Goal: Task Accomplishment & Management: Manage account settings

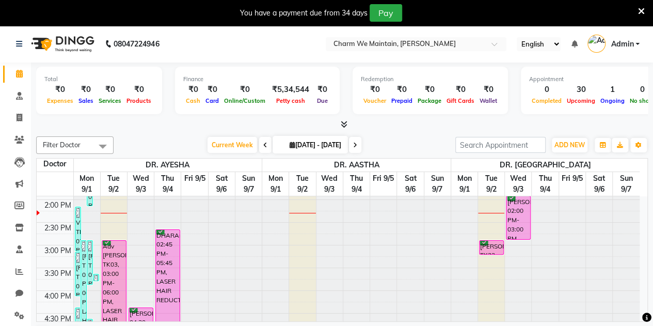
scroll to position [5, 0]
click at [14, 310] on span at bounding box center [19, 316] width 18 height 12
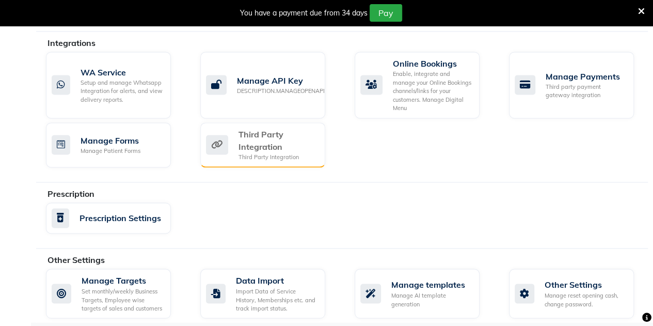
scroll to position [688, 0]
click at [267, 136] on div "Third Party Integration" at bounding box center [277, 139] width 78 height 25
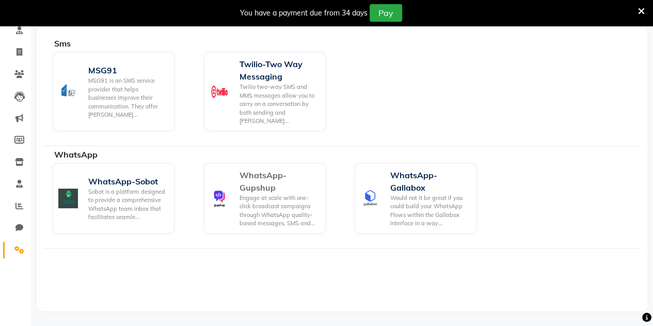
click at [251, 194] on div "Engage at scale with one-click broadcast campaigns through WhatsApp quality-bas…" at bounding box center [278, 211] width 78 height 34
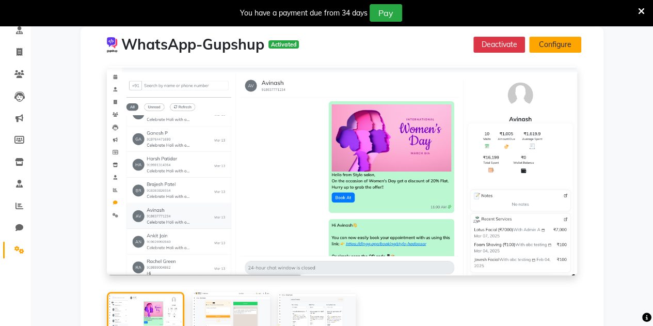
click at [550, 43] on button "Configure" at bounding box center [555, 45] width 52 height 16
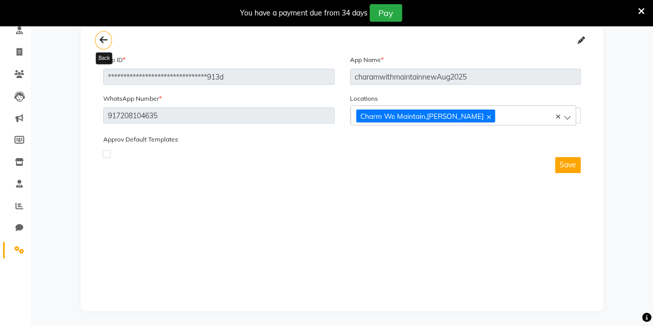
click at [102, 40] on icon at bounding box center [104, 40] width 8 height 1
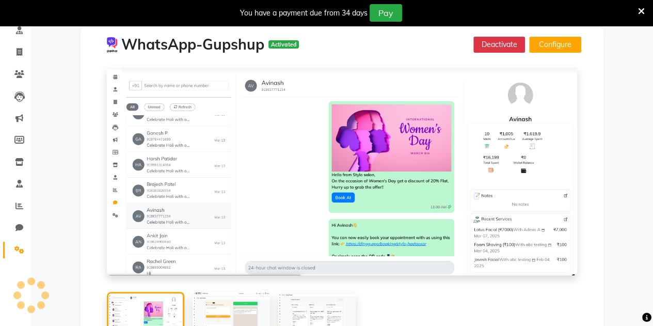
click at [103, 37] on img at bounding box center [112, 44] width 19 height 19
click at [17, 247] on icon at bounding box center [19, 250] width 10 height 8
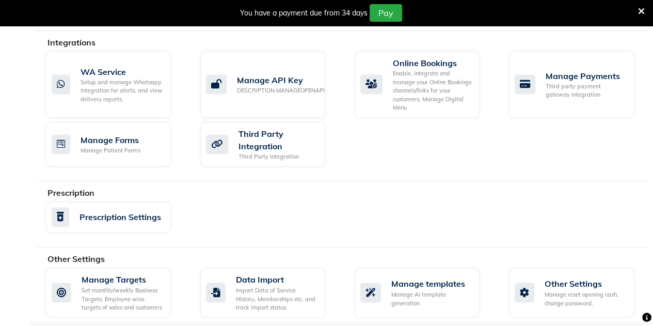
scroll to position [688, 0]
click at [407, 290] on div "Manage AI template generation" at bounding box center [431, 298] width 80 height 17
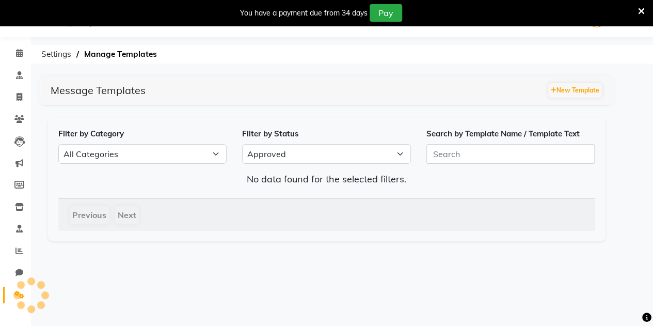
scroll to position [25, 0]
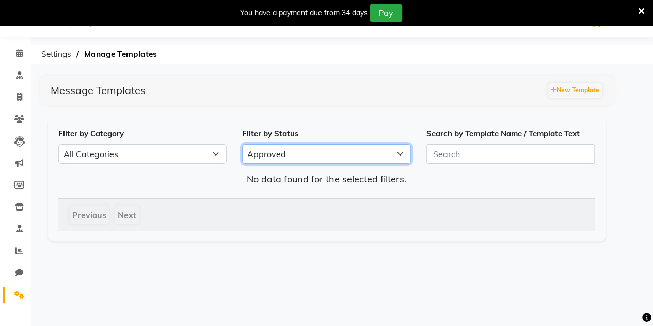
click at [270, 157] on select "All Approved Rejected Failed Pending" at bounding box center [326, 154] width 169 height 20
click at [242, 144] on select "All Approved Rejected Failed Pending" at bounding box center [326, 154] width 169 height 20
click at [271, 156] on select "All Approved Rejected Failed Pending" at bounding box center [326, 154] width 169 height 20
click at [242, 144] on select "All Approved Rejected Failed Pending" at bounding box center [326, 154] width 169 height 20
click at [275, 149] on select "All Approved Rejected Failed Pending" at bounding box center [326, 154] width 169 height 20
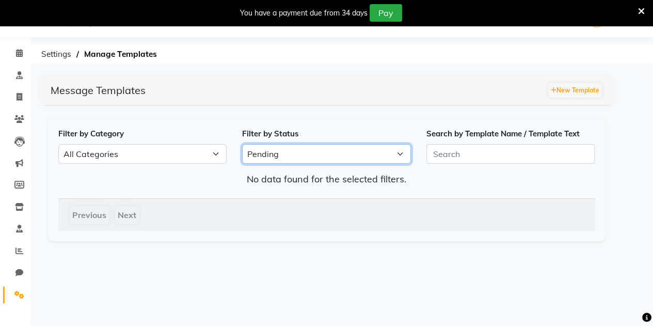
click at [242, 144] on select "All Approved Rejected Failed Pending" at bounding box center [326, 154] width 169 height 20
click at [275, 156] on select "All Approved Rejected Failed Pending" at bounding box center [326, 154] width 169 height 20
select select "APPROVED"
click at [242, 144] on select "All Approved Rejected Failed Pending" at bounding box center [326, 154] width 169 height 20
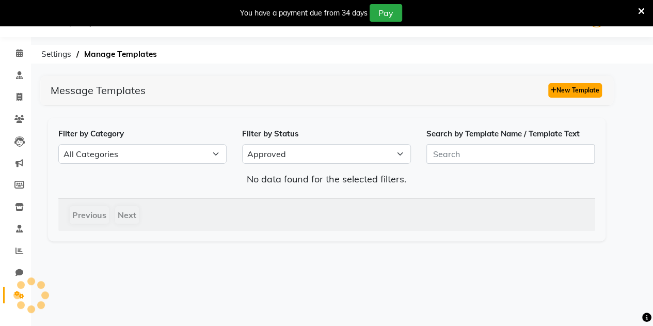
click at [576, 95] on button "New Template" at bounding box center [575, 90] width 54 height 14
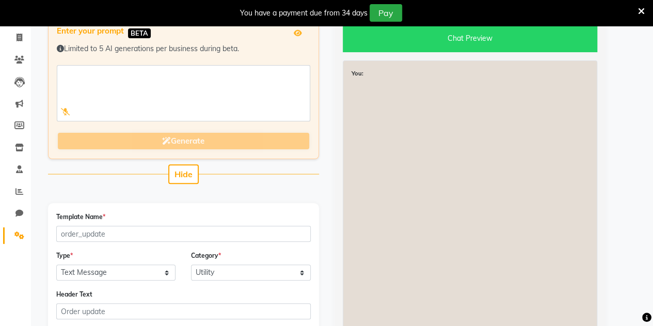
scroll to position [86, 0]
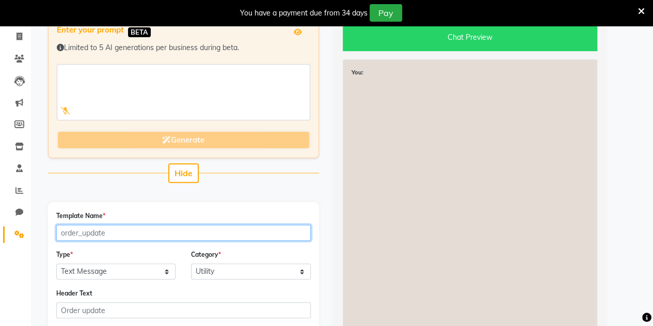
click at [104, 229] on input "Template Name *" at bounding box center [183, 232] width 254 height 16
paste input "invoice"
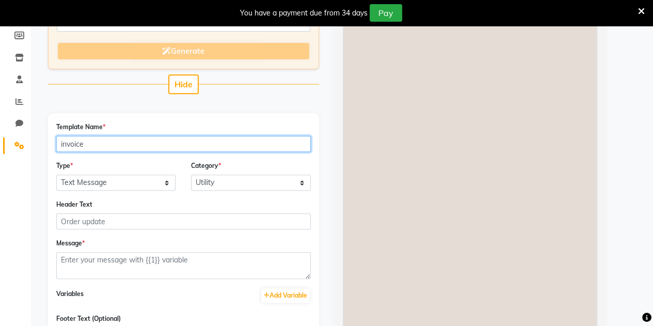
scroll to position [182, 0]
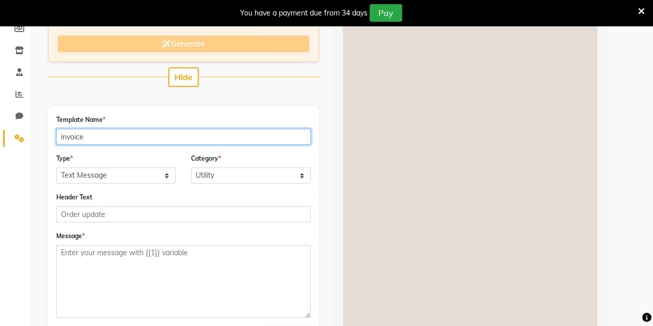
drag, startPoint x: 308, startPoint y: 268, endPoint x: 305, endPoint y: 317, distance: 49.6
click at [305, 317] on textarea at bounding box center [183, 281] width 254 height 73
type input "invoice"
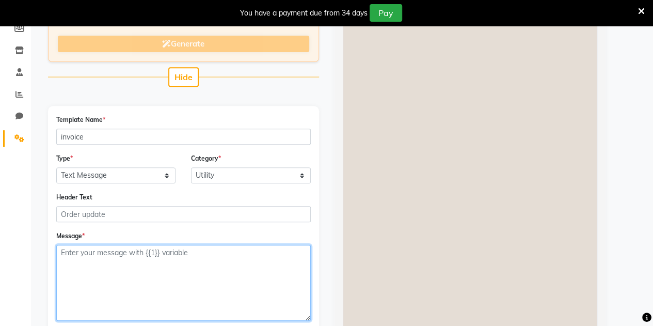
click at [148, 257] on textarea at bounding box center [183, 283] width 254 height 76
paste textarea "Hi NAME, 👋 Thank you for visiting BRAND_NAME! 🌟 💰 Bill Amount: Amount 🧾 Invoice…"
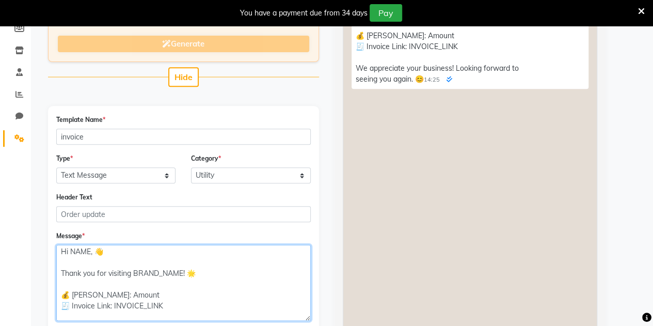
scroll to position [0, 0]
drag, startPoint x: 90, startPoint y: 250, endPoint x: 70, endPoint y: 252, distance: 19.7
click at [70, 252] on textarea "Hi NAME, 👋 Thank you for visiting BRAND_NAME! 🌟 💰 Bill Amount: Amount 🧾 Invoice…" at bounding box center [183, 283] width 254 height 76
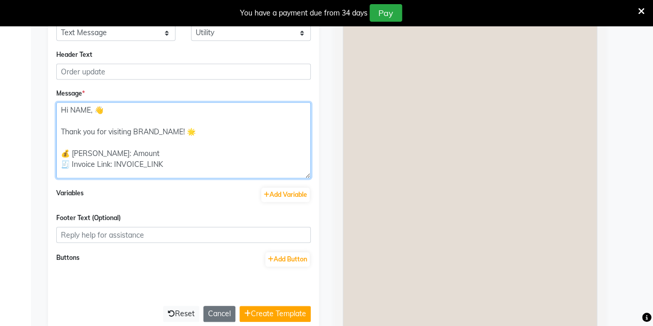
scroll to position [323, 0]
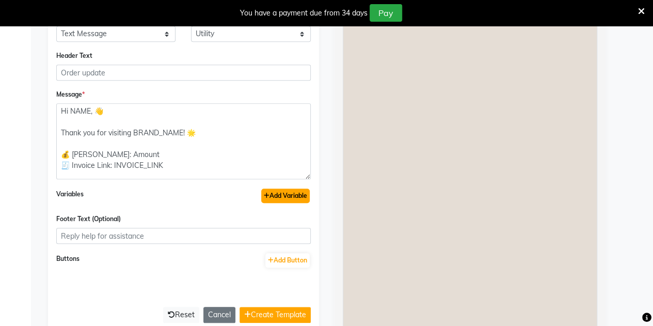
click at [272, 196] on button "Add Variable" at bounding box center [285, 195] width 49 height 14
type textarea "Hi {{1}}, 👋 Thank you for visiting BRAND_NAME! 🌟 💰 Bill Amount: Amount 🧾 Invoic…"
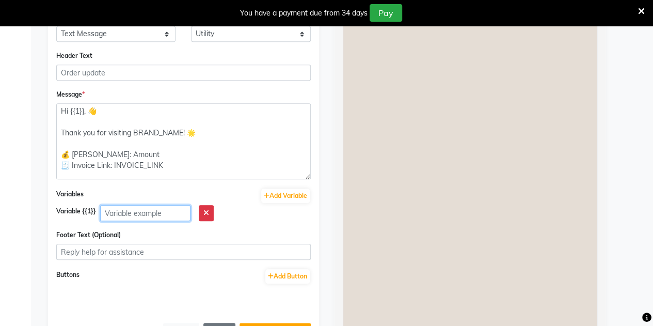
click at [136, 205] on input "text" at bounding box center [145, 213] width 90 height 16
type input "Name"
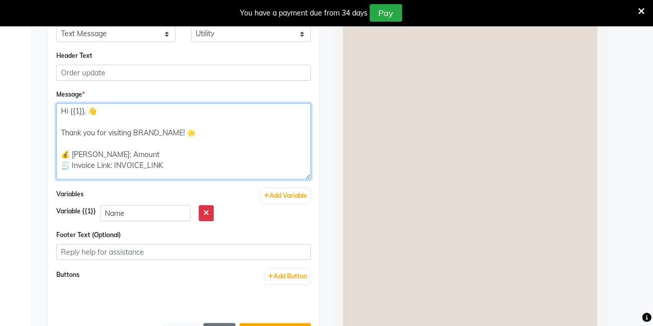
drag, startPoint x: 183, startPoint y: 130, endPoint x: 135, endPoint y: 131, distance: 48.0
click at [135, 131] on textarea "Hi {{1}}, 👋 Thank you for visiting BRAND_NAME! 🌟 💰 Bill Amount: Amount 🧾 Invoic…" at bounding box center [183, 141] width 254 height 76
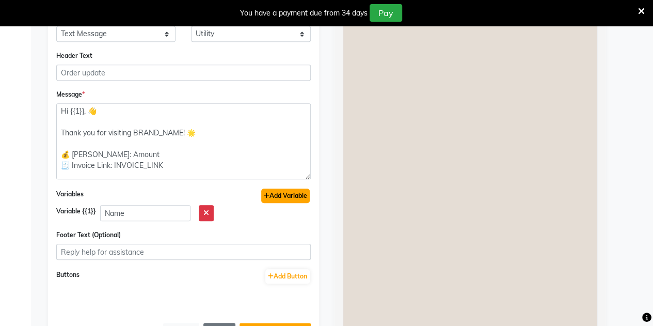
click at [268, 191] on button "Add Variable" at bounding box center [285, 195] width 49 height 14
type textarea "Hi {{1}}, 👋 Thank you for visiting {{2}}! 🌟 💰 Bill Amount: Amount 🧾 Invoice Lin…"
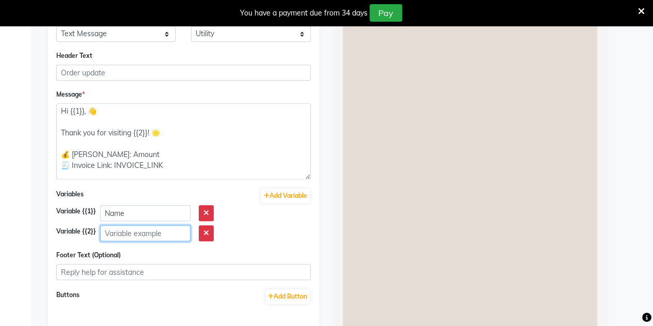
click at [125, 233] on input "text" at bounding box center [145, 233] width 90 height 16
paste input "BRAND_NAME"
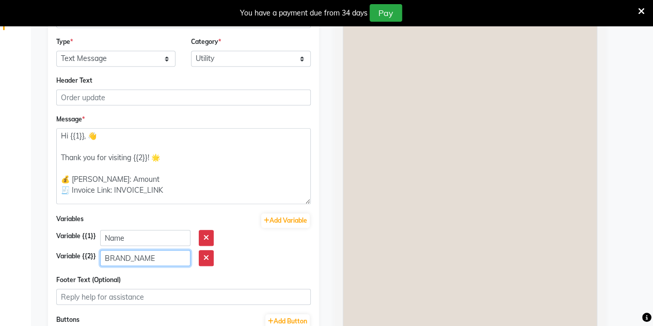
scroll to position [299, 0]
type input "BRAND_NAME"
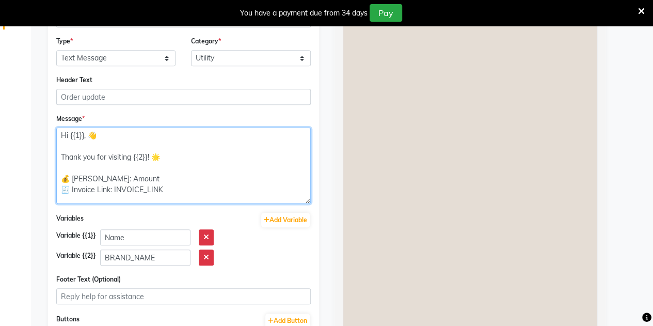
drag, startPoint x: 140, startPoint y: 178, endPoint x: 114, endPoint y: 178, distance: 26.8
click at [114, 178] on textarea "Hi {{1}}, 👋 Thank you for visiting {{2}}! 🌟 💰 Bill Amount: Amount 🧾 Invoice Lin…" at bounding box center [183, 165] width 254 height 76
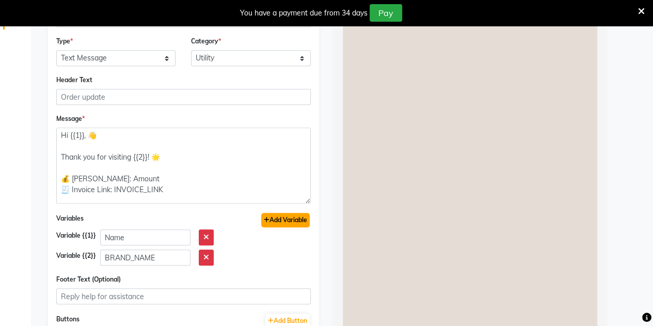
click at [288, 217] on button "Add Variable" at bounding box center [285, 220] width 49 height 14
type textarea "Hi {{1}}, 👋 Thank you for visiting {{2}}! 🌟 💰 Bill Amount: {{3}} 🧾 Invoice Link…"
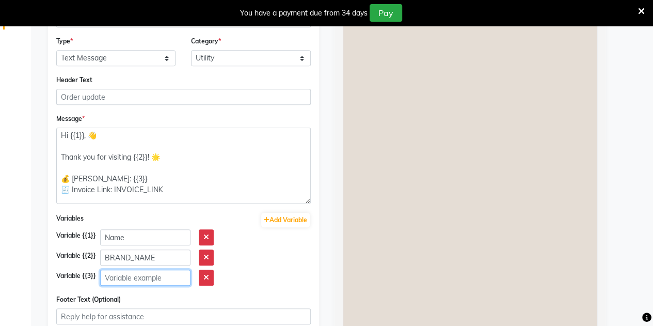
click at [137, 283] on input "text" at bounding box center [145, 277] width 90 height 16
paste input "Amount"
type input "Amount"
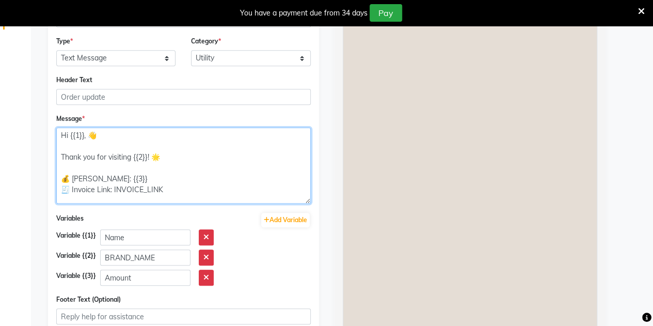
drag, startPoint x: 162, startPoint y: 187, endPoint x: 114, endPoint y: 187, distance: 48.0
click at [114, 187] on textarea "Hi {{1}}, 👋 Thank you for visiting {{2}}! 🌟 💰 Bill Amount: {{3}} 🧾 Invoice Link…" at bounding box center [183, 165] width 254 height 76
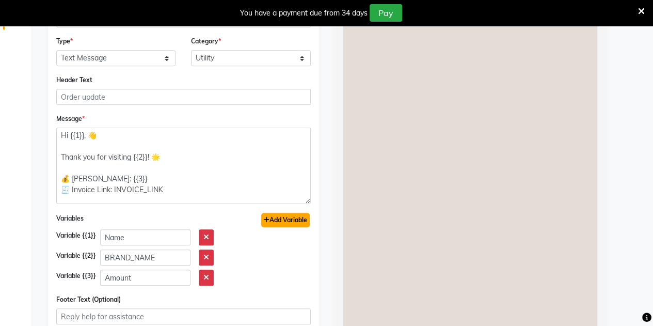
click at [269, 219] on button "Add Variable" at bounding box center [285, 220] width 49 height 14
type textarea "Hi {{1}}, 👋 Thank you for visiting {{2}}! 🌟 💰 Bill Amount: {{3}} 🧾 Invoice Link…"
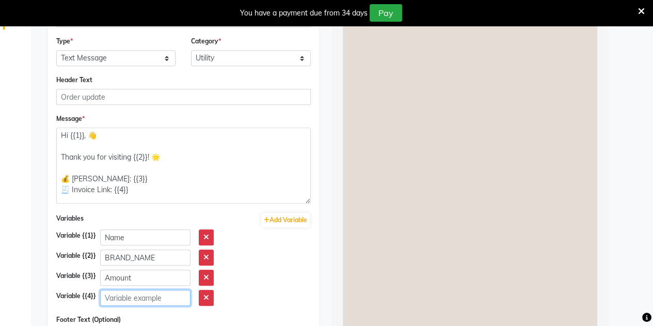
click at [114, 298] on input "text" at bounding box center [145, 297] width 90 height 16
paste input "INVOICE_LINK"
type input "INVOICE_LINK"
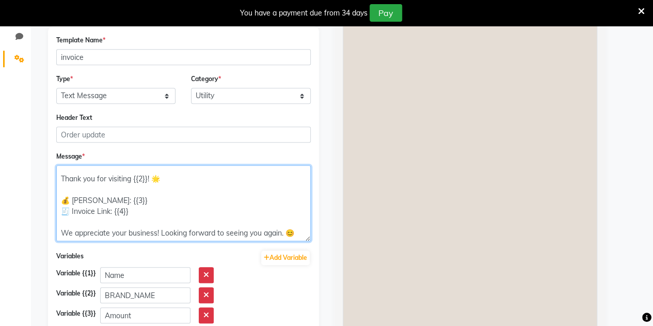
scroll to position [449, 0]
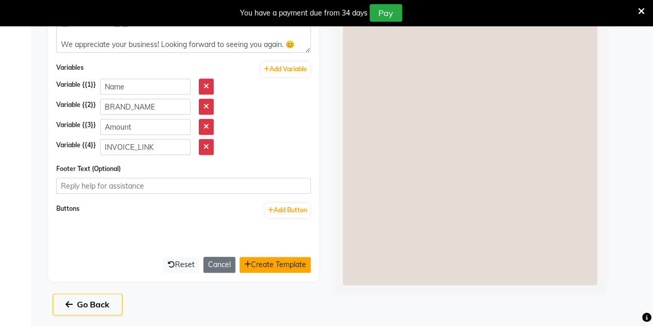
click at [266, 262] on button "Create Template" at bounding box center [274, 264] width 71 height 16
select select "APPROVED"
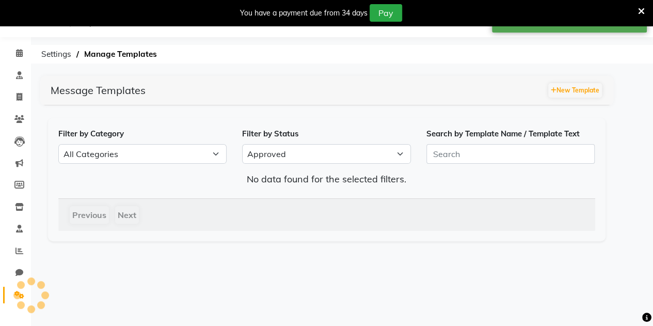
scroll to position [25, 0]
click at [570, 87] on button "New Template" at bounding box center [575, 90] width 54 height 14
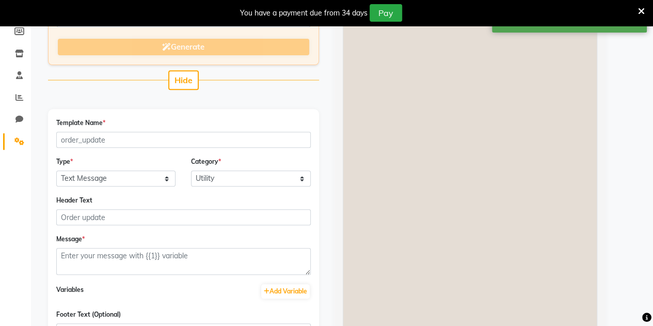
scroll to position [146, 0]
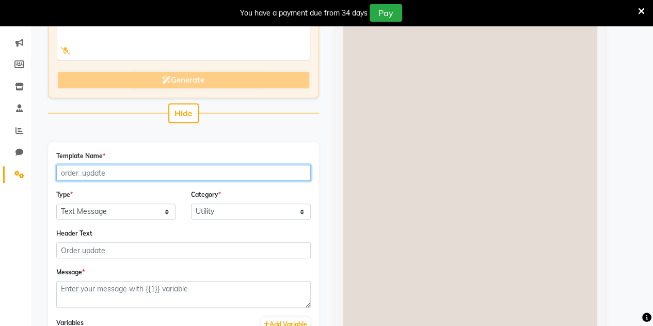
click at [87, 168] on input "Template Name *" at bounding box center [183, 173] width 254 height 16
paste input "same_day_appointment"
type input "same_day_appointment"
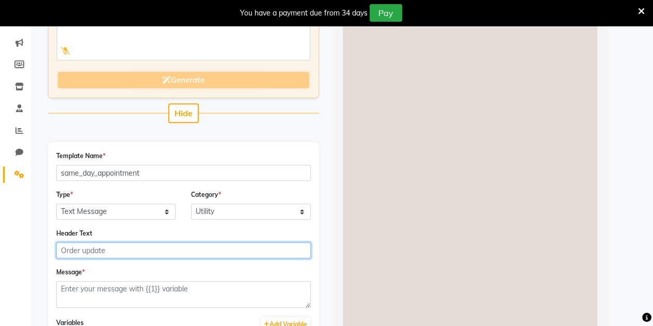
click at [91, 248] on input "Header Text" at bounding box center [183, 250] width 254 height 16
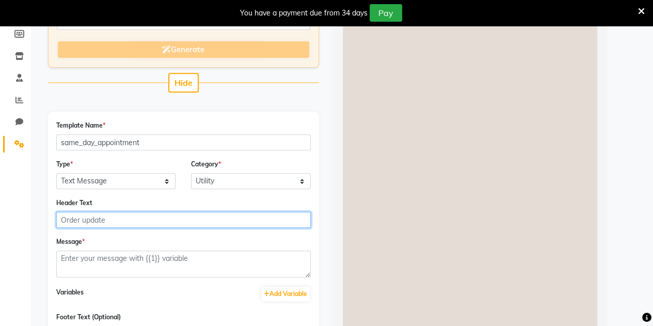
scroll to position [176, 0]
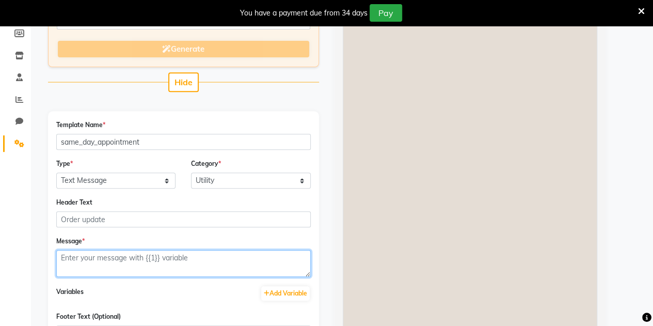
click at [84, 255] on textarea at bounding box center [183, 263] width 254 height 27
paste textarea "Hey NAME, 😊 Just a quick reminder—your appointment at BRAND_NAME is confirmed. …"
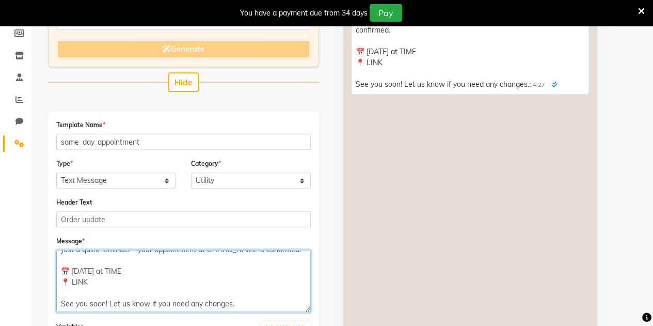
scroll to position [37, 0]
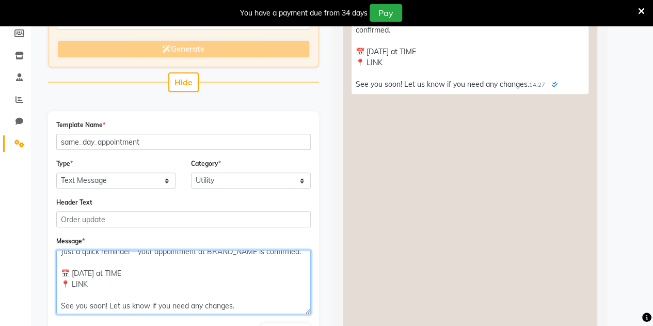
drag, startPoint x: 308, startPoint y: 272, endPoint x: 301, endPoint y: 307, distance: 35.1
click at [301, 307] on textarea "Hey NAME, 😊 Just a quick reminder—your appointment at BRAND_NAME is confirmed. …" at bounding box center [183, 282] width 254 height 64
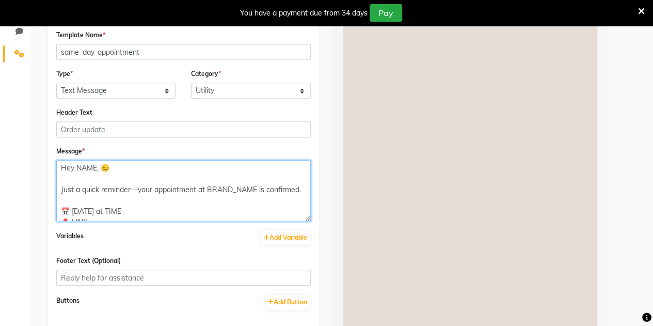
scroll to position [280, 0]
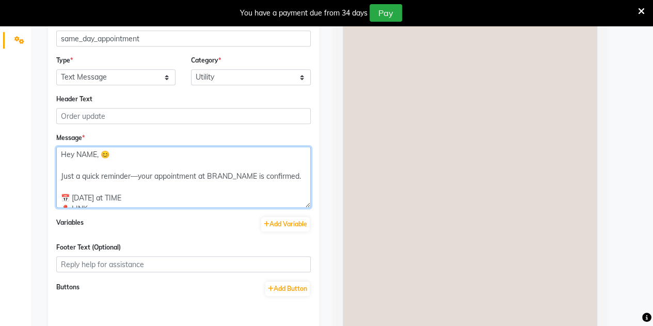
drag, startPoint x: 94, startPoint y: 151, endPoint x: 76, endPoint y: 153, distance: 18.7
click at [76, 153] on textarea "Hey NAME, 😊 Just a quick reminder—your appointment at BRAND_NAME is confirmed. …" at bounding box center [183, 177] width 254 height 61
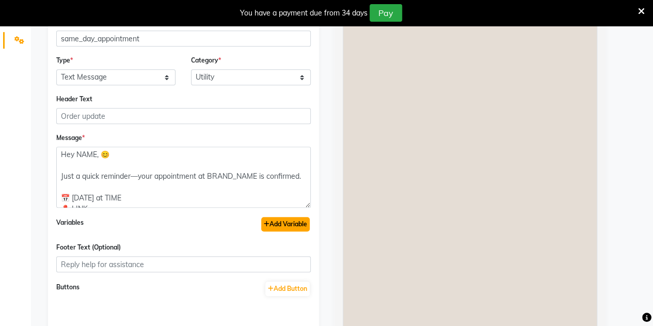
click at [277, 222] on button "Add Variable" at bounding box center [285, 224] width 49 height 14
type textarea "Hey {{1}}, 😊 Just a quick reminder—your appointment at BRAND_NAME is confirmed.…"
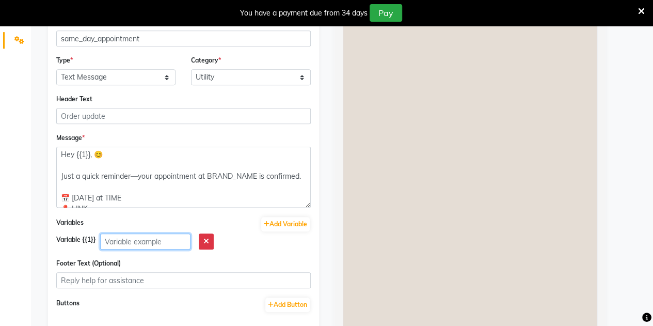
click at [130, 242] on input "text" at bounding box center [145, 241] width 90 height 16
paste input "NAME"
type input "NAME"
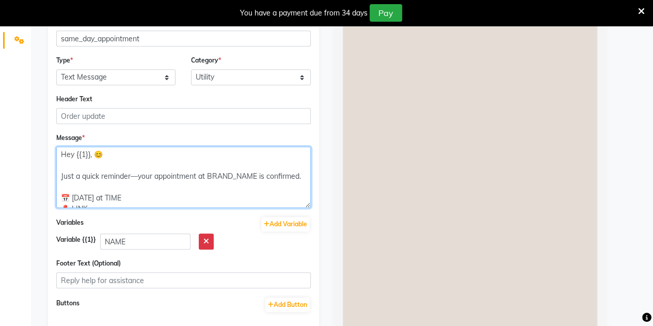
drag, startPoint x: 256, startPoint y: 172, endPoint x: 208, endPoint y: 177, distance: 47.8
click at [208, 177] on textarea "Hey {{1}}, 😊 Just a quick reminder—your appointment at BRAND_NAME is confirmed.…" at bounding box center [183, 177] width 254 height 61
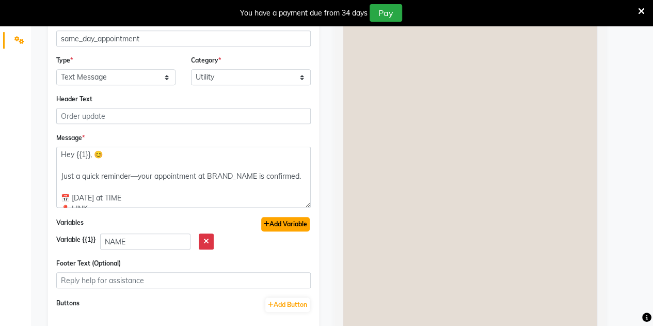
click at [277, 222] on button "Add Variable" at bounding box center [285, 224] width 49 height 14
type textarea "Hey {{1}}, 😊 Just a quick reminder—your appointment at {{2}} is confirmed. 📅 To…"
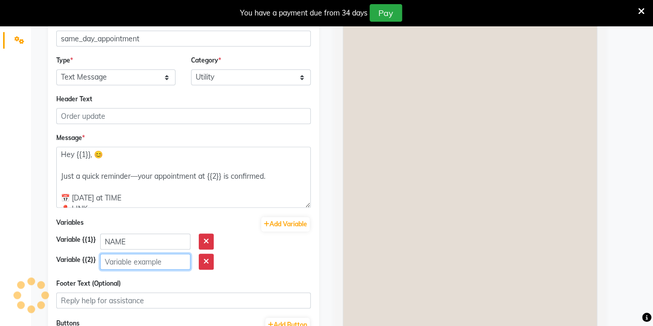
click at [125, 261] on input "text" at bounding box center [145, 261] width 90 height 16
paste input "BRAND_NAME"
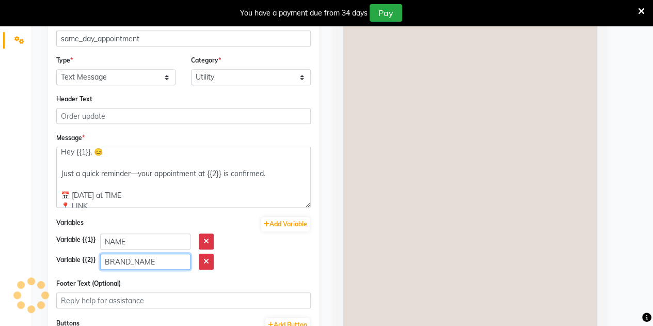
scroll to position [3, 0]
type input "BRAND_NAME"
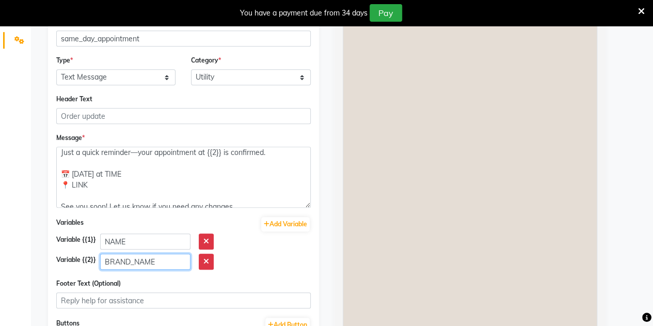
scroll to position [24, 0]
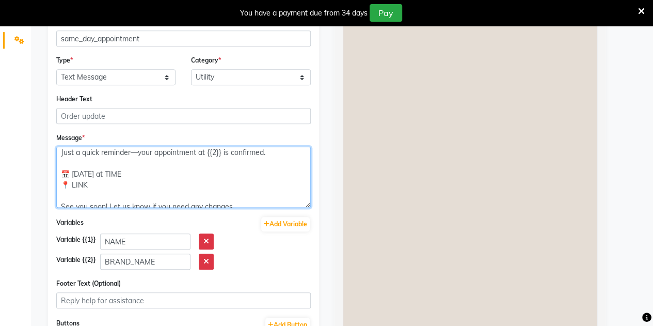
drag, startPoint x: 120, startPoint y: 171, endPoint x: 104, endPoint y: 168, distance: 16.2
click at [104, 168] on textarea "Hey {{1}}, 😊 Just a quick reminder—your appointment at {{2}} is confirmed. 📅 To…" at bounding box center [183, 177] width 254 height 61
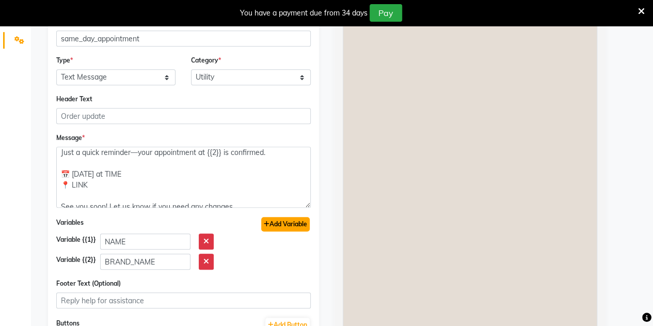
click at [288, 222] on button "Add Variable" at bounding box center [285, 224] width 49 height 14
type textarea "Hey {{1}}, 😊 Just a quick reminder—your appointment at {{2}} is confirmed. 📅 To…"
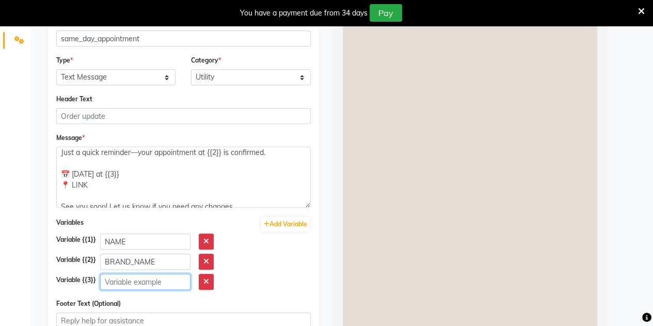
click at [119, 279] on input "text" at bounding box center [145, 281] width 90 height 16
paste input "TIME"
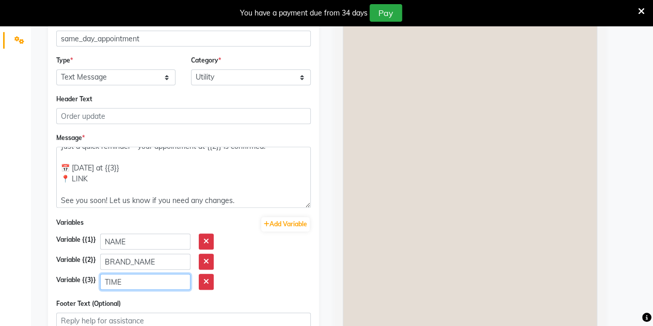
scroll to position [30, 0]
type input "TIME"
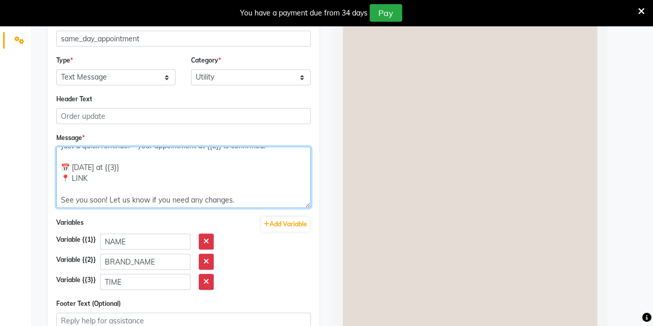
drag, startPoint x: 88, startPoint y: 175, endPoint x: 73, endPoint y: 175, distance: 15.0
click at [73, 175] on textarea "Hey {{1}}, 😊 Just a quick reminder—your appointment at {{2}} is confirmed. 📅 To…" at bounding box center [183, 177] width 254 height 61
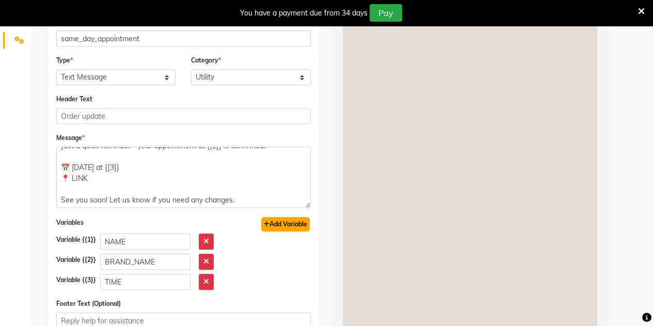
click at [270, 224] on button "Add Variable" at bounding box center [285, 224] width 49 height 14
type textarea "Hey {{1}}, 😊 Just a quick reminder—your appointment at {{2}} is confirmed. 📅 To…"
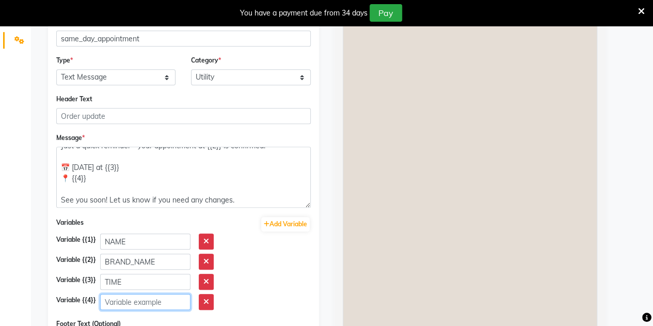
click at [123, 303] on input "text" at bounding box center [145, 302] width 90 height 16
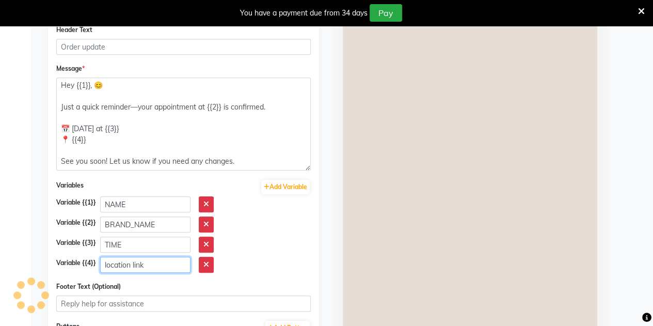
scroll to position [0, 0]
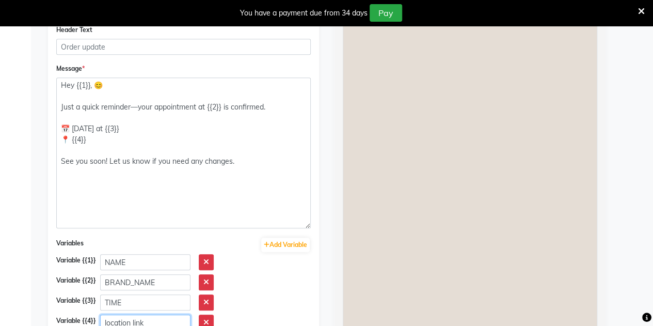
drag, startPoint x: 305, startPoint y: 133, endPoint x: 281, endPoint y: 222, distance: 93.1
click at [281, 222] on textarea "Hey {{1}}, 😊 Just a quick reminder—your appointment at {{2}} is confirmed. 📅 To…" at bounding box center [183, 152] width 254 height 151
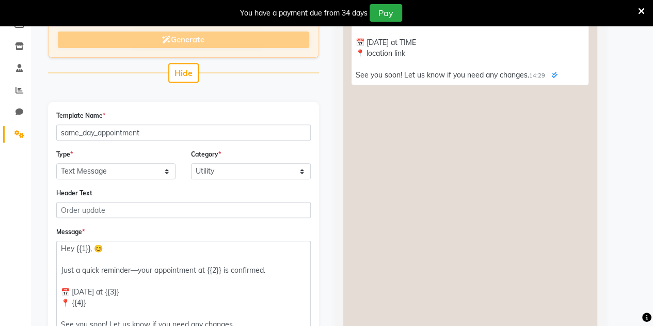
scroll to position [524, 0]
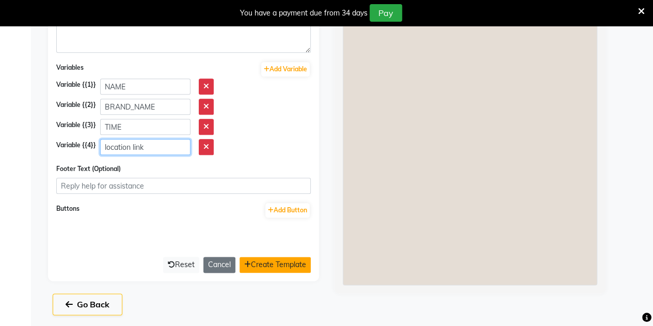
type input "location link"
click at [263, 257] on button "Create Template" at bounding box center [274, 264] width 71 height 16
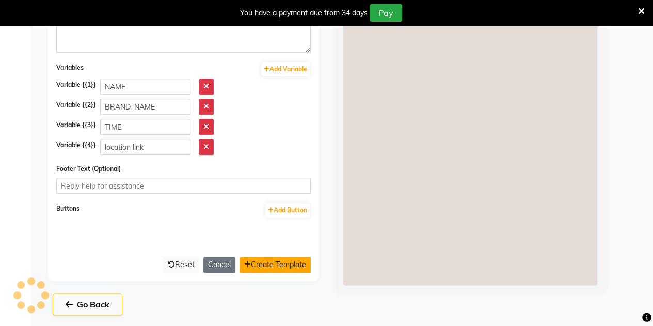
scroll to position [122, 0]
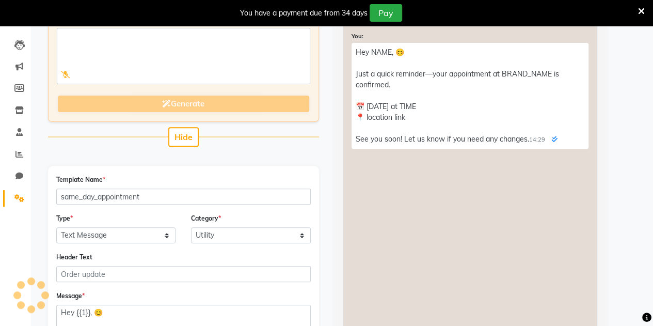
select select "APPROVED"
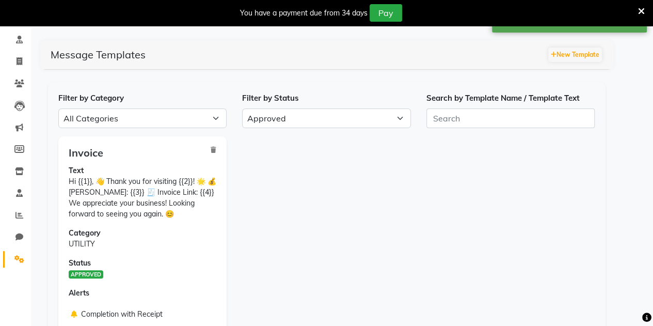
scroll to position [57, 0]
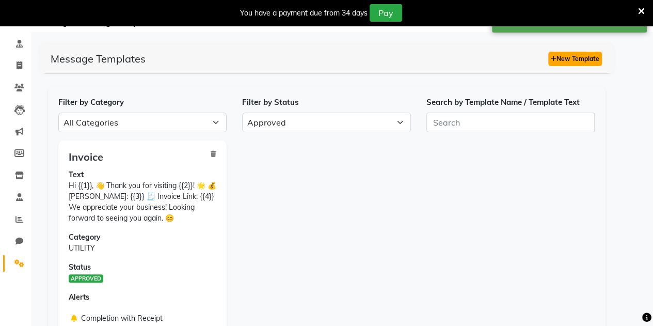
click at [568, 56] on button "New Template" at bounding box center [575, 59] width 54 height 14
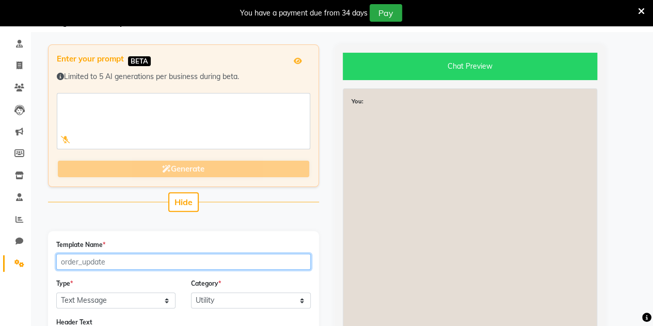
click at [139, 262] on input "Template Name *" at bounding box center [183, 261] width 254 height 16
paste input "future_appt"
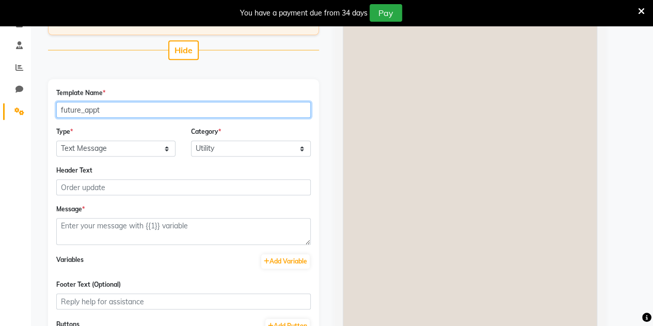
scroll to position [235, 0]
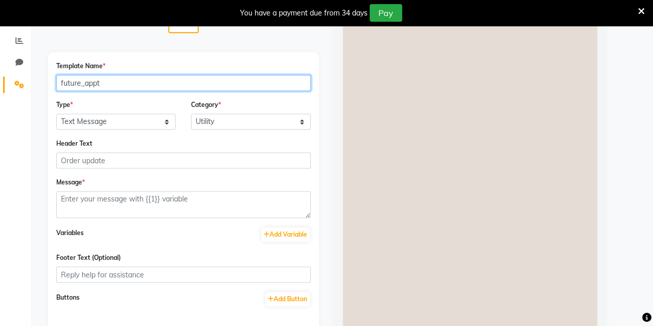
type input "future_appt"
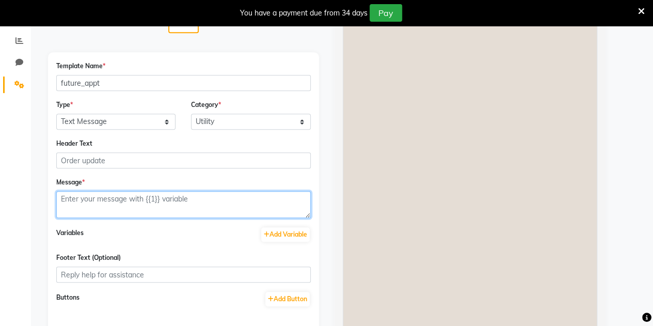
click at [85, 207] on textarea at bounding box center [183, 204] width 254 height 27
paste textarea "Hi NAME, ✨ Just a quick confirmation—your BRAND_NAME appointment is set. 📅 DATE…"
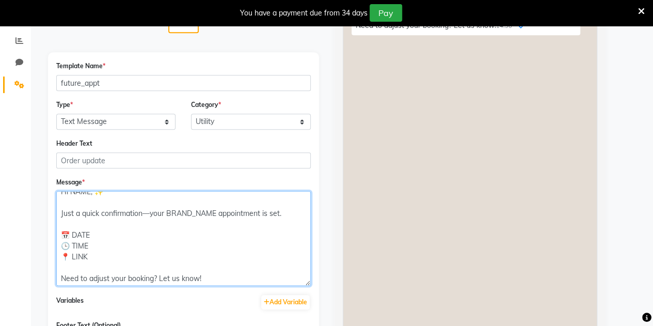
scroll to position [4, 0]
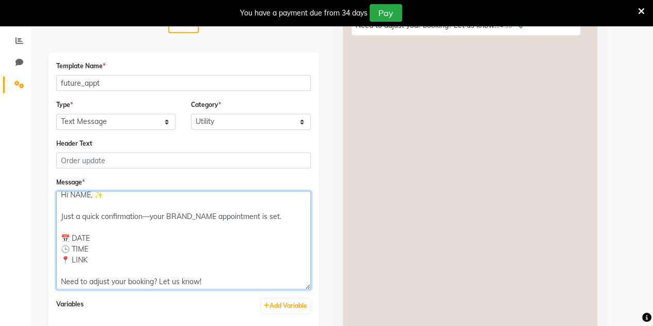
drag, startPoint x: 308, startPoint y: 213, endPoint x: 292, endPoint y: 283, distance: 72.6
click at [292, 283] on textarea "Hi NAME, ✨ Just a quick confirmation—your BRAND_NAME appointment is set. 📅 DATE…" at bounding box center [183, 240] width 254 height 98
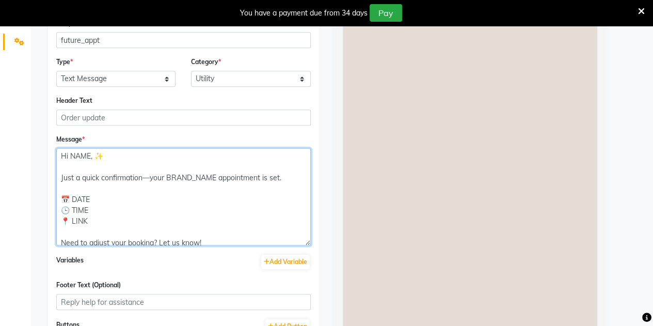
scroll to position [280, 0]
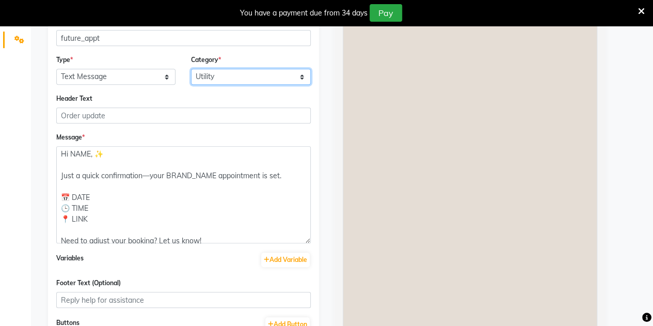
click at [218, 72] on select "Utility Marketing" at bounding box center [251, 77] width 120 height 16
click at [191, 69] on select "Utility Marketing" at bounding box center [251, 77] width 120 height 16
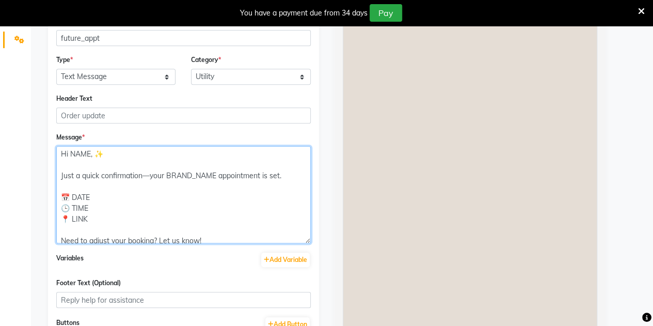
drag, startPoint x: 88, startPoint y: 152, endPoint x: 78, endPoint y: 152, distance: 9.3
click at [78, 152] on textarea "Hi NAME, ✨ Just a quick confirmation—your BRAND_NAME appointment is set. 📅 DATE…" at bounding box center [183, 194] width 254 height 97
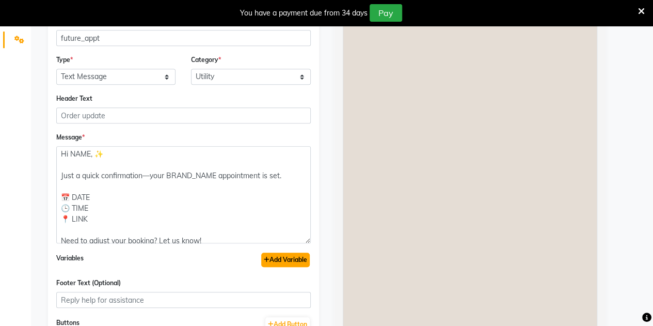
click at [296, 261] on button "Add Variable" at bounding box center [285, 259] width 49 height 14
type textarea "Hi {{1}}, ✨ Just a quick confirmation—your BRAND_NAME appointment is set. 📅 DAT…"
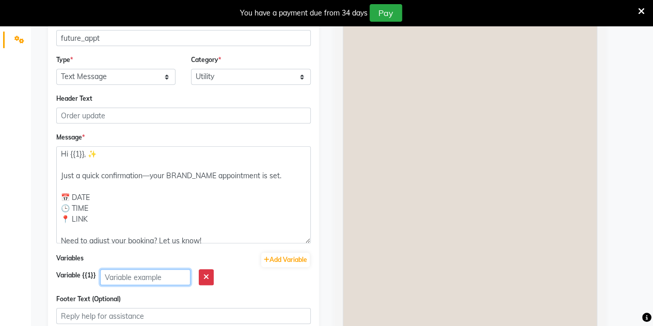
click at [133, 280] on input "text" at bounding box center [145, 277] width 90 height 16
paste input "NAME"
type input "NAME"
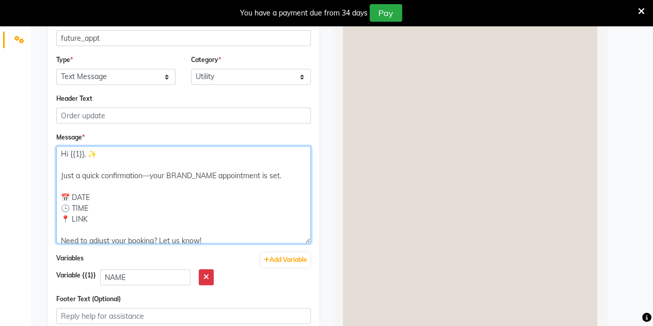
click at [214, 176] on textarea "Hi {{1}}, ✨ Just a quick confirmation—your BRAND_NAME appointment is set. 📅 DAT…" at bounding box center [183, 194] width 254 height 97
click at [220, 175] on textarea "Hi {{1}}, ✨ Just a quick confirmation—your BRAND_NAME appointment is set. 📅 DAT…" at bounding box center [183, 194] width 254 height 97
paste textarea
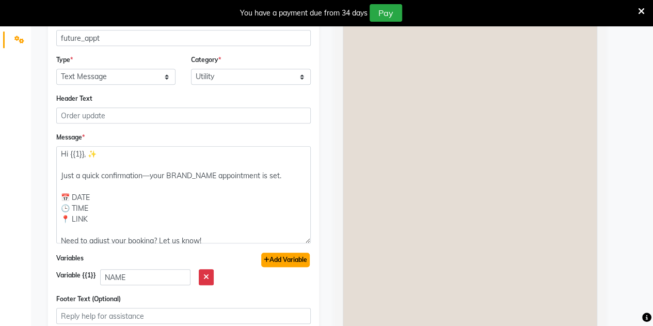
click at [288, 252] on button "Add Variable" at bounding box center [285, 259] width 49 height 14
type textarea "Hi {{1}}, ✨ Just a quick confirmation—your {{2}} appointment is set. 📅 DATE 🕒 T…"
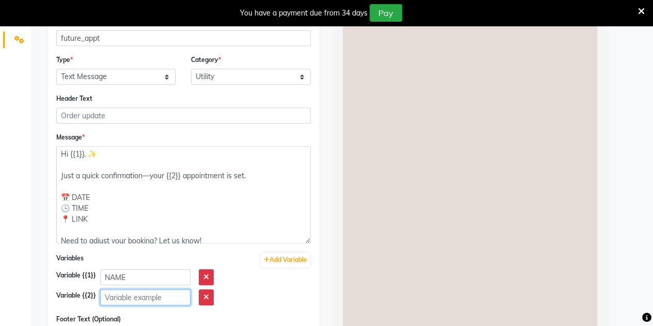
click at [124, 299] on input "text" at bounding box center [145, 297] width 90 height 16
paste input "BRAND_NAME"
type input "BRAND_NAME"
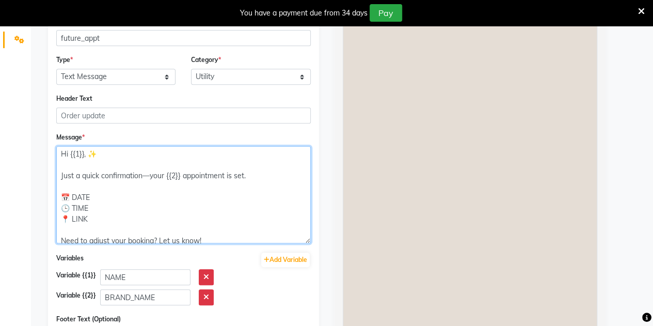
drag, startPoint x: 90, startPoint y: 196, endPoint x: 72, endPoint y: 195, distance: 17.6
click at [72, 195] on textarea "Hi {{1}}, ✨ Just a quick confirmation—your {{2}} appointment is set. 📅 DATE 🕒 T…" at bounding box center [183, 194] width 254 height 97
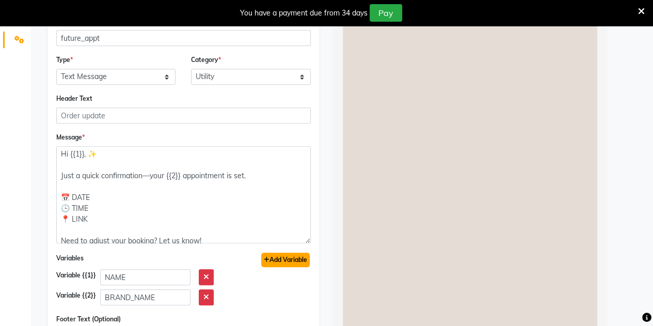
click at [281, 254] on button "Add Variable" at bounding box center [285, 259] width 49 height 14
type textarea "Hi {{1}}, ✨ Just a quick confirmation—your {{2}} appointment is set. 📅 {{3}} 🕒 …"
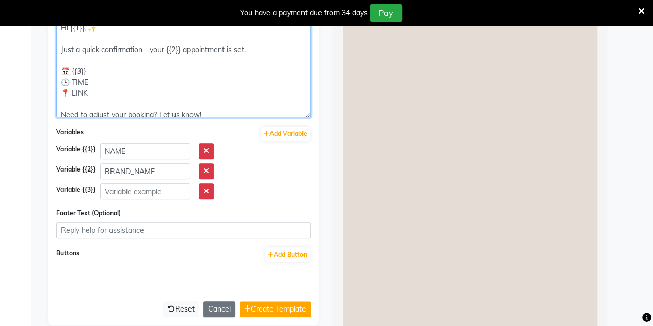
scroll to position [421, 0]
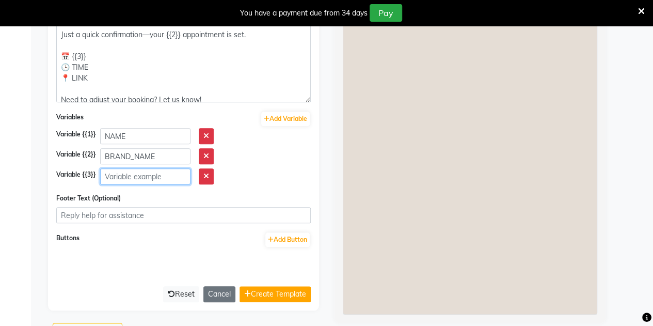
click at [117, 175] on input "text" at bounding box center [145, 176] width 90 height 16
paste input "DATE"
type input "DATE"
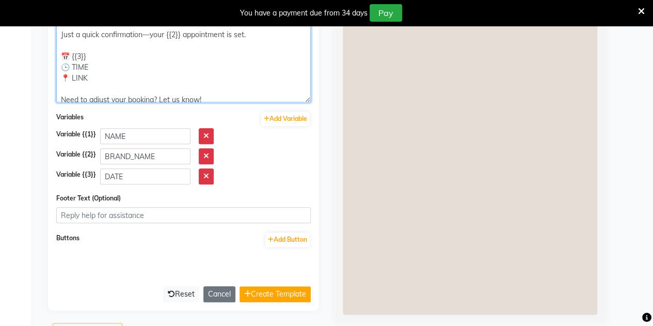
drag, startPoint x: 88, startPoint y: 62, endPoint x: 74, endPoint y: 63, distance: 14.5
click at [74, 63] on textarea "Hi {{1}}, ✨ Just a quick confirmation—your {{2}} appointment is set. 📅 {{3}} 🕒 …" at bounding box center [183, 53] width 254 height 97
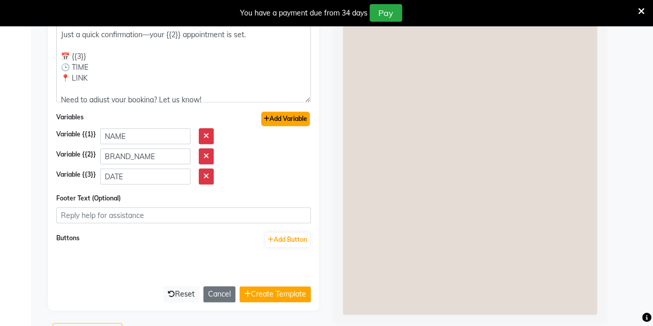
click at [290, 111] on button "Add Variable" at bounding box center [285, 118] width 49 height 14
type textarea "Hi {{1}}, ✨ Just a quick confirmation—your {{2}} appointment is set. 📅 {{3}} 🕒 …"
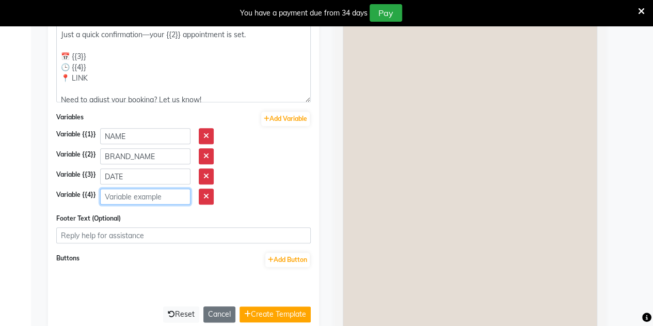
click at [114, 196] on input "text" at bounding box center [145, 196] width 90 height 16
paste input "TIME"
type input "TIME"
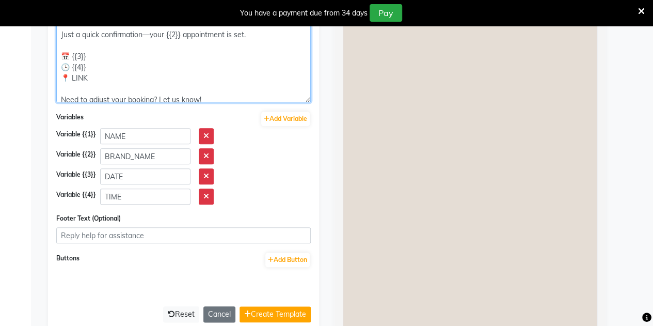
drag, startPoint x: 90, startPoint y: 76, endPoint x: 71, endPoint y: 79, distance: 19.3
click at [71, 79] on textarea "Hi {{1}}, ✨ Just a quick confirmation—your {{2}} appointment is set. 📅 {{3}} 🕒 …" at bounding box center [183, 53] width 254 height 97
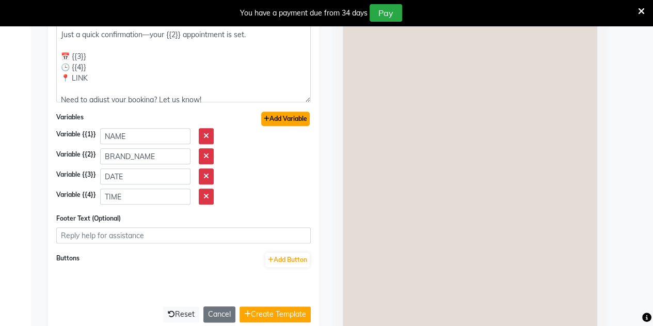
click at [296, 118] on button "Add Variable" at bounding box center [285, 118] width 49 height 14
type textarea "Hi {{1}}, ✨ Just a quick confirmation—your {{2}} appointment is set. 📅 {{3}} 🕒 …"
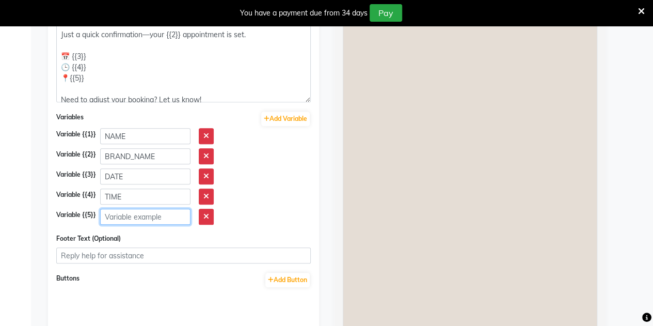
click at [135, 219] on input "text" at bounding box center [145, 216] width 90 height 16
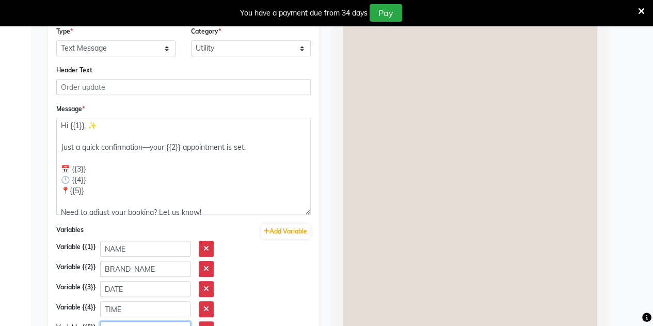
scroll to position [309, 0]
type input "Location Link"
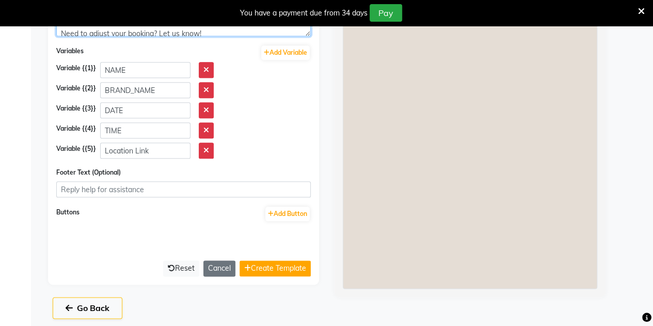
scroll to position [491, 0]
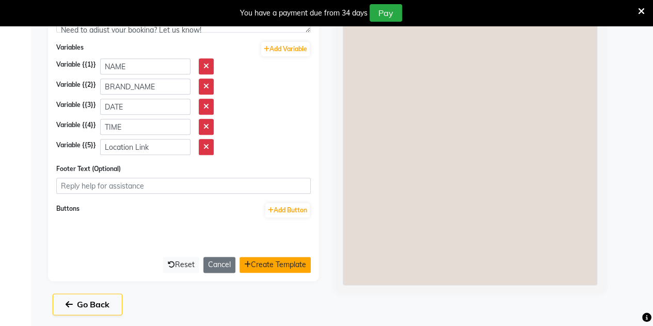
click at [264, 259] on button "Create Template" at bounding box center [274, 264] width 71 height 16
select select "APPROVED"
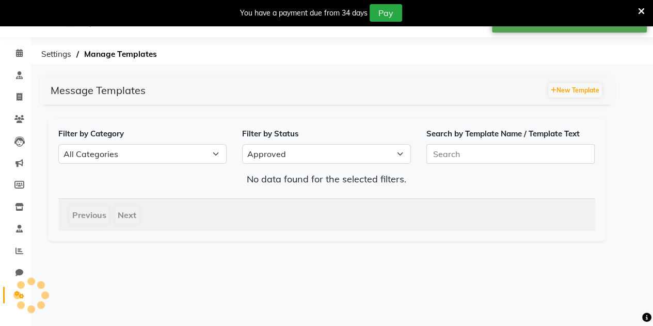
scroll to position [122, 0]
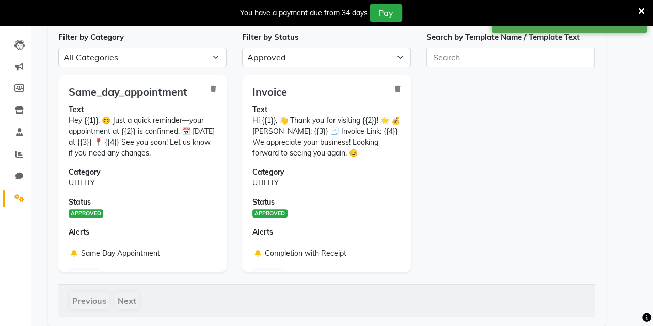
click at [639, 9] on icon at bounding box center [641, 11] width 7 height 9
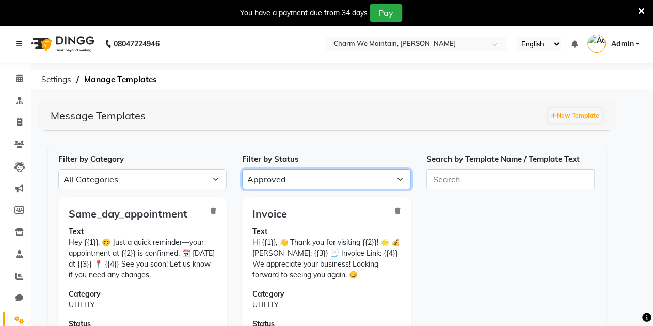
click at [266, 174] on select "All Approved Rejected Failed Pending" at bounding box center [326, 179] width 169 height 20
click at [242, 169] on select "All Approved Rejected Failed Pending" at bounding box center [326, 179] width 169 height 20
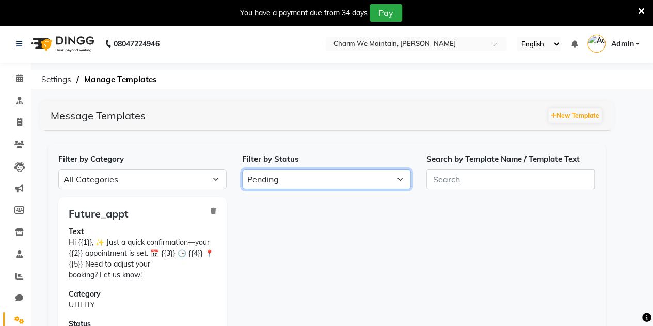
click at [269, 182] on select "All Approved Rejected Failed Pending" at bounding box center [326, 179] width 169 height 20
select select "APPROVED"
click at [242, 169] on select "All Approved Rejected Failed Pending" at bounding box center [326, 179] width 169 height 20
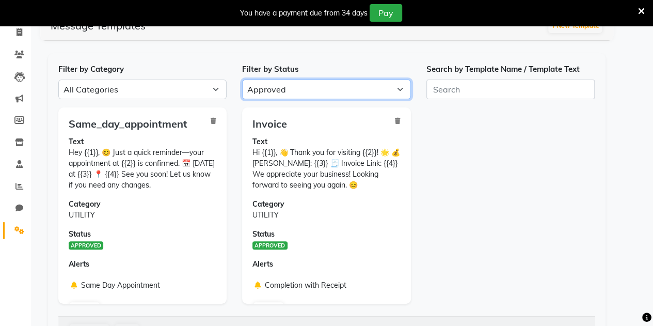
scroll to position [81, 0]
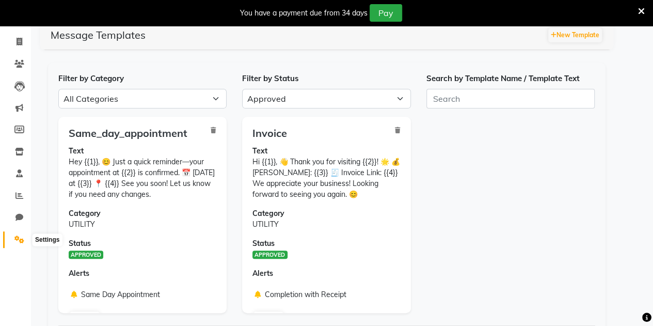
click at [17, 240] on icon at bounding box center [19, 239] width 10 height 8
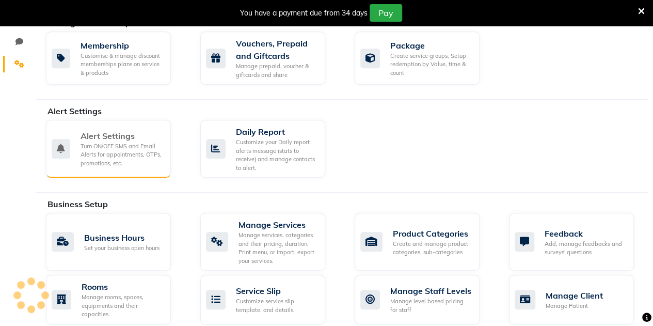
scroll to position [251, 0]
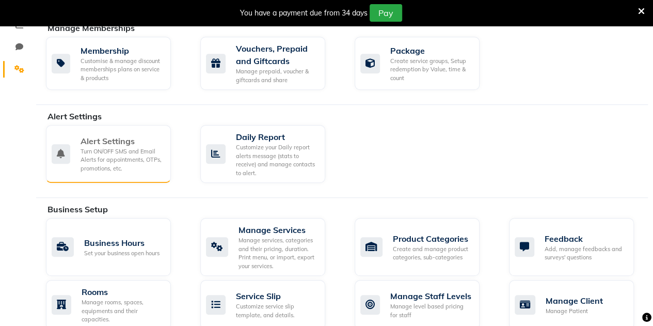
click at [104, 172] on div "Alert Settings Turn ON/OFF SMS and Email Alerts for appointments, OTPs, promoti…" at bounding box center [108, 154] width 125 height 58
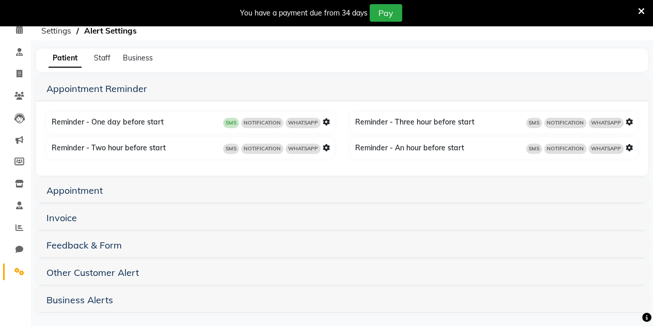
scroll to position [51, 0]
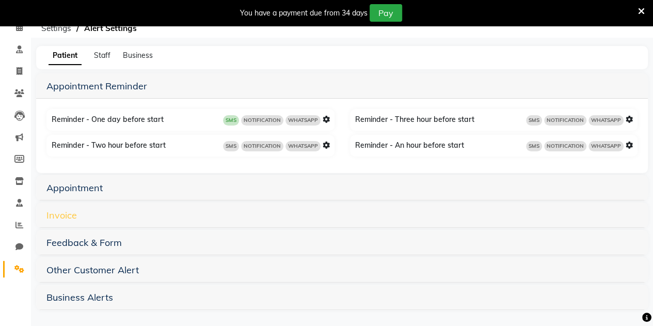
click at [69, 215] on link "Invoice" at bounding box center [61, 215] width 30 height 12
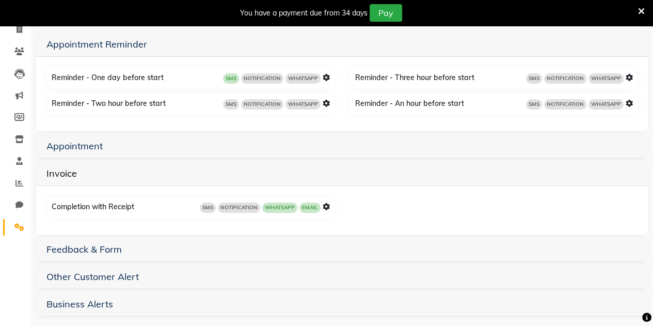
scroll to position [99, 0]
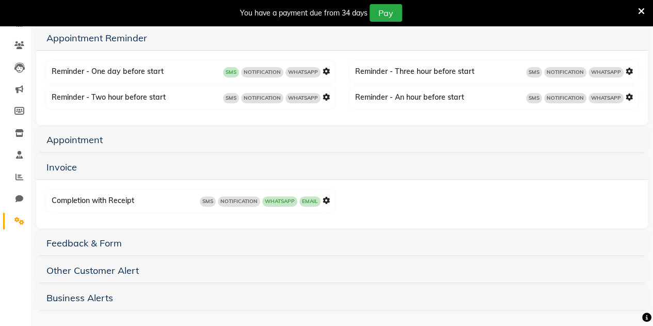
click at [328, 199] on icon at bounding box center [326, 200] width 7 height 7
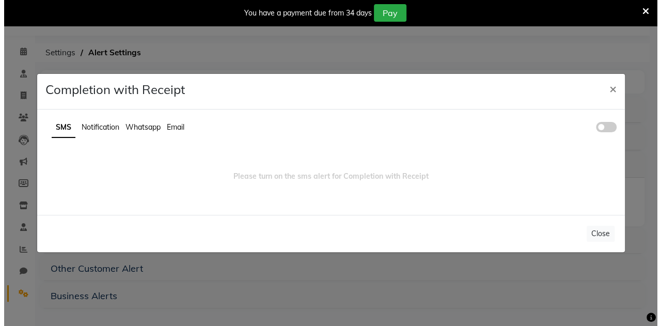
scroll to position [25, 0]
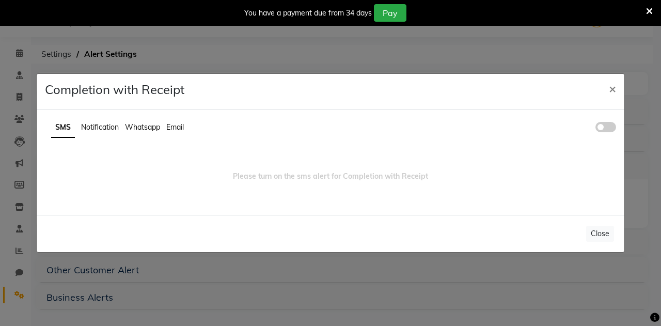
click at [137, 125] on span "Whatsapp" at bounding box center [142, 126] width 35 height 9
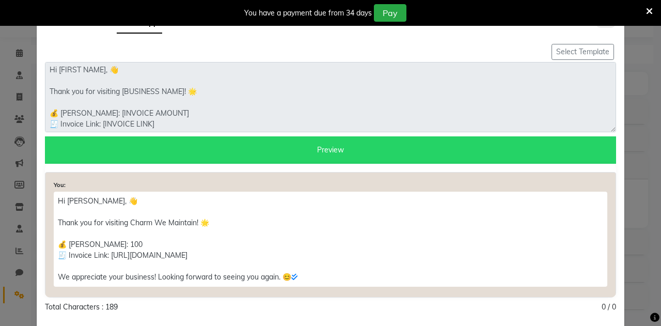
scroll to position [0, 0]
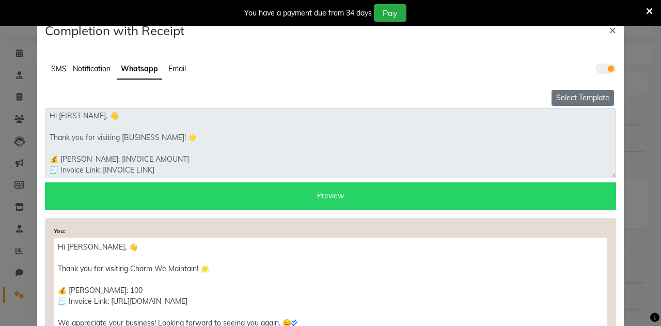
click at [572, 90] on button "Select Template" at bounding box center [582, 98] width 62 height 16
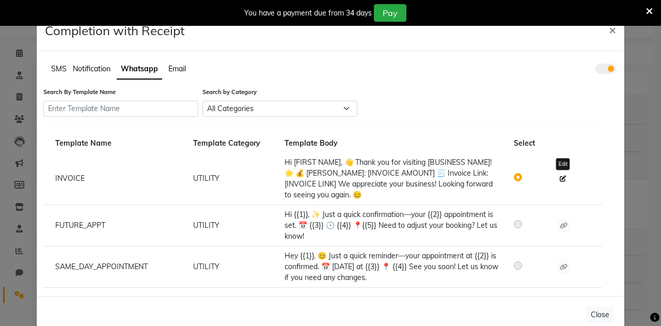
click at [559, 175] on icon at bounding box center [562, 178] width 6 height 6
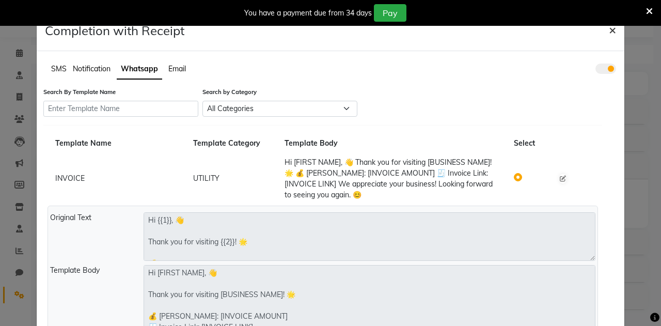
click at [608, 31] on span "×" at bounding box center [611, 29] width 7 height 15
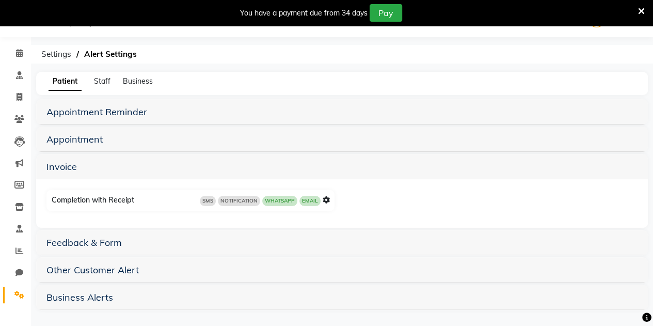
click at [325, 198] on icon at bounding box center [326, 199] width 7 height 7
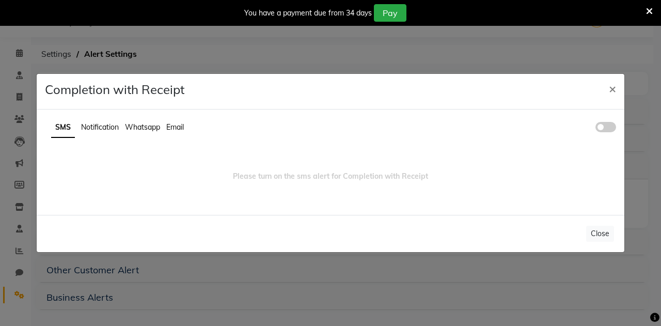
click at [138, 126] on span "Whatsapp" at bounding box center [142, 126] width 35 height 9
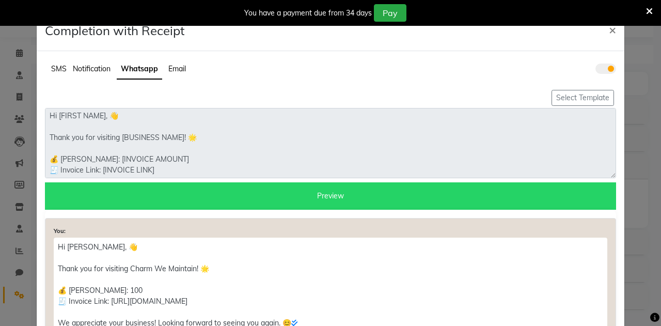
click at [602, 63] on span at bounding box center [605, 68] width 21 height 10
click at [595, 70] on input "checkbox" at bounding box center [595, 70] width 0 height 0
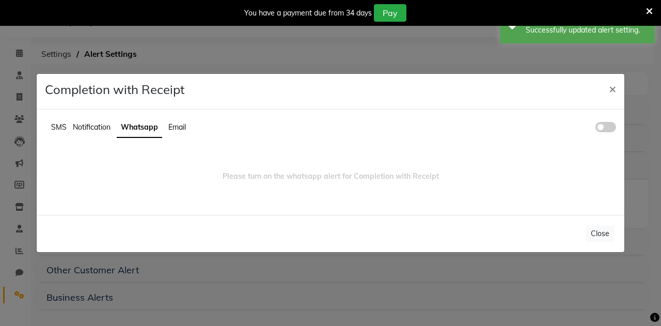
click at [601, 122] on span at bounding box center [605, 127] width 21 height 10
click at [595, 128] on input "checkbox" at bounding box center [595, 128] width 0 height 0
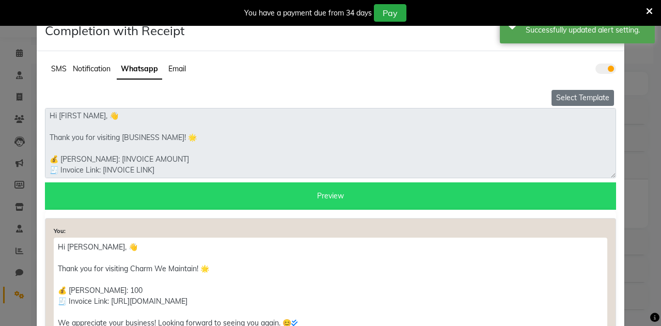
click at [576, 92] on button "Select Template" at bounding box center [582, 98] width 62 height 16
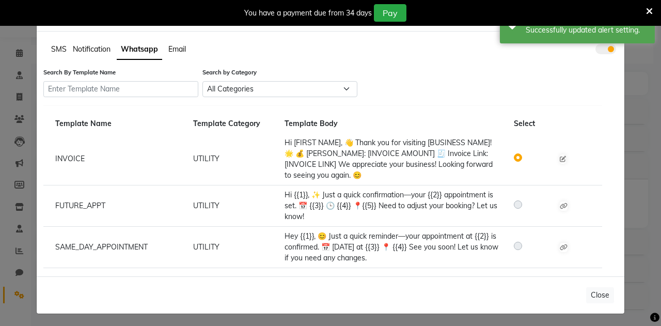
scroll to position [20, 0]
click at [559, 158] on icon at bounding box center [562, 159] width 6 height 6
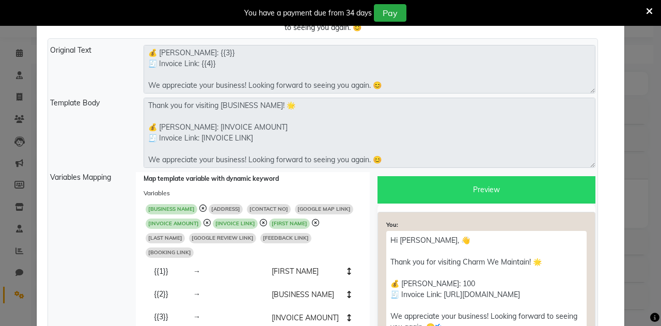
scroll to position [188, 0]
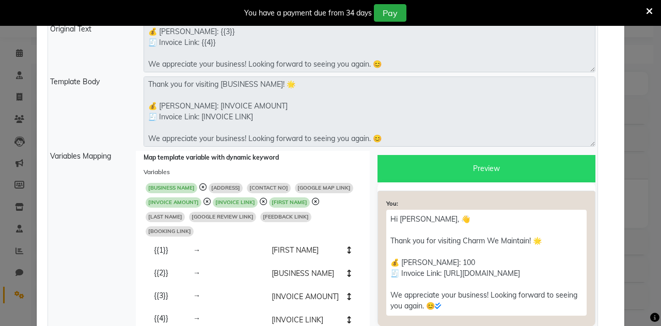
click at [285, 238] on li "[FIRST NAME]" at bounding box center [311, 250] width 101 height 24
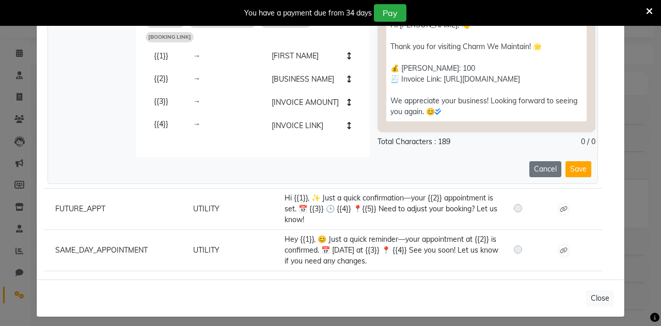
scroll to position [384, 0]
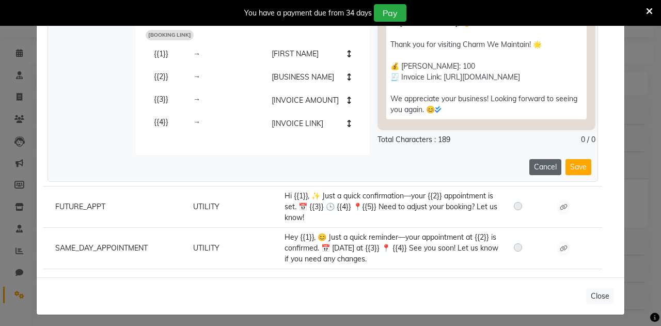
click at [550, 164] on button "Cancel" at bounding box center [545, 167] width 32 height 16
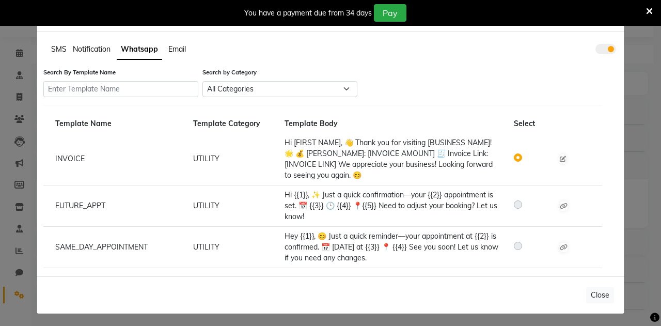
click at [554, 159] on div at bounding box center [575, 158] width 46 height 11
click at [559, 159] on icon at bounding box center [562, 159] width 6 height 6
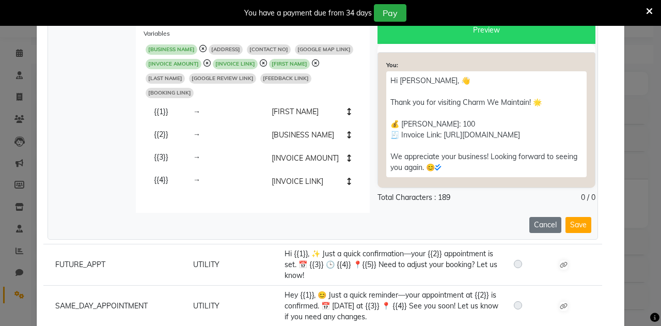
scroll to position [327, 0]
click at [569, 222] on button "Save" at bounding box center [578, 224] width 26 height 16
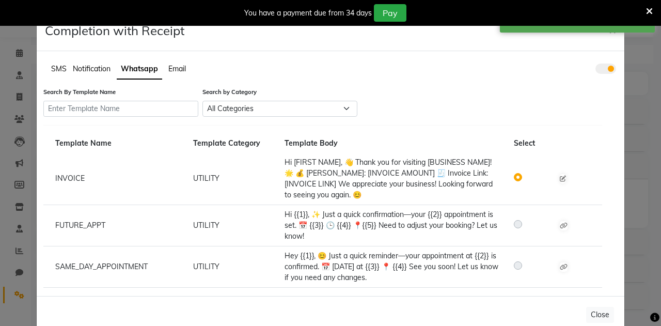
scroll to position [0, 0]
click at [589, 316] on button "Close" at bounding box center [600, 315] width 28 height 16
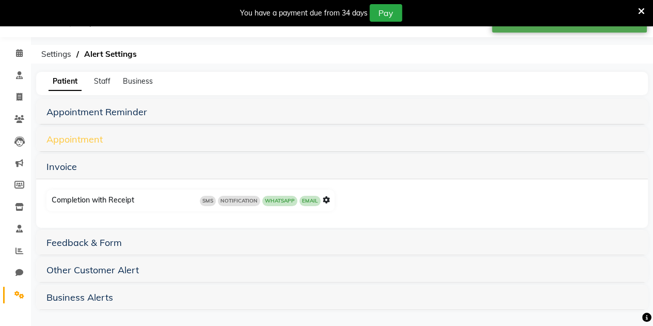
click at [78, 139] on link "Appointment" at bounding box center [74, 139] width 56 height 12
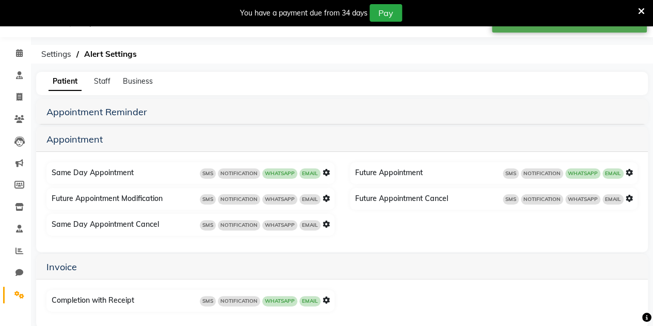
click at [323, 170] on icon at bounding box center [326, 172] width 7 height 7
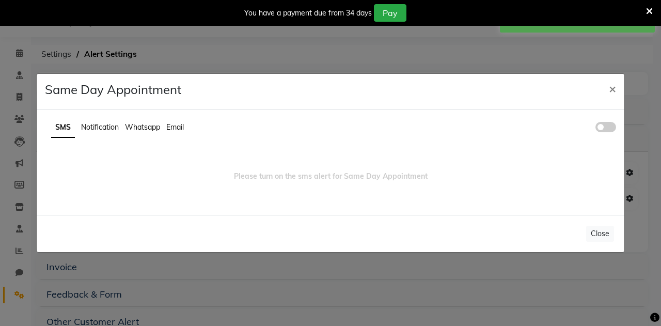
click at [144, 126] on span "Whatsapp" at bounding box center [142, 126] width 35 height 9
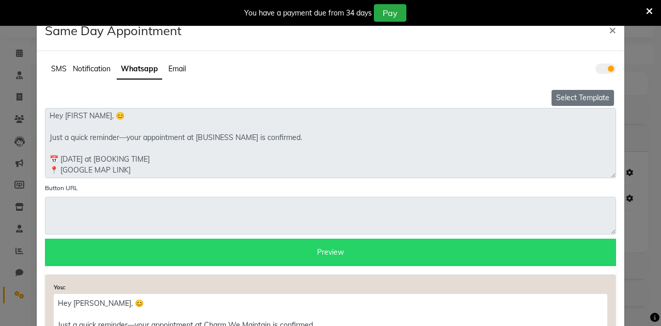
click at [584, 95] on button "Select Template" at bounding box center [582, 98] width 62 height 16
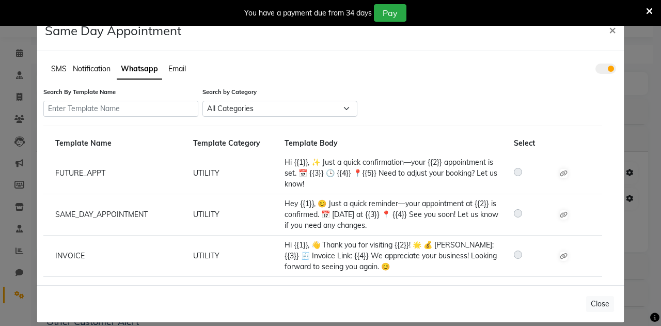
click at [526, 213] on label at bounding box center [526, 212] width 0 height 12
click at [560, 172] on icon at bounding box center [563, 173] width 8 height 6
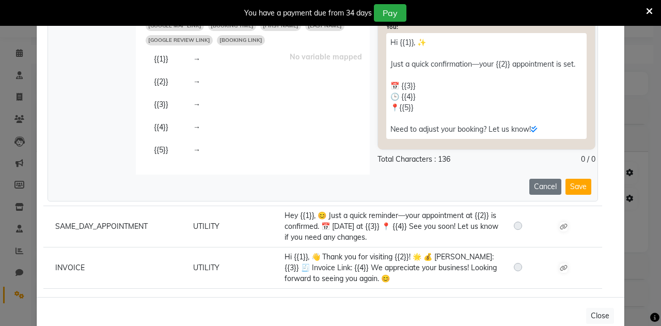
scroll to position [357, 0]
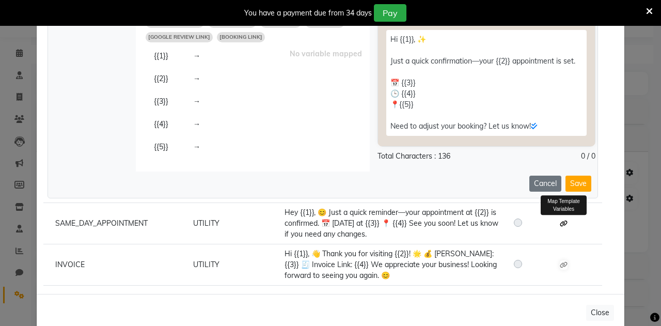
click at [559, 220] on icon at bounding box center [563, 223] width 8 height 6
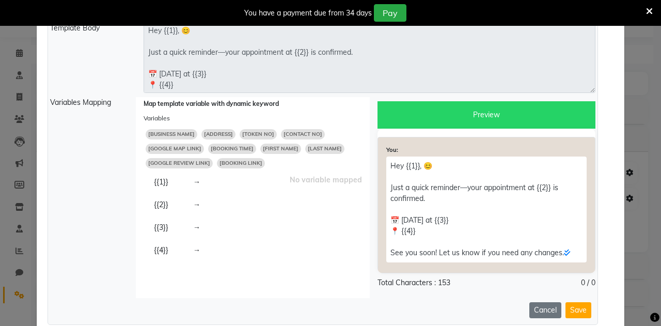
scroll to position [624, 0]
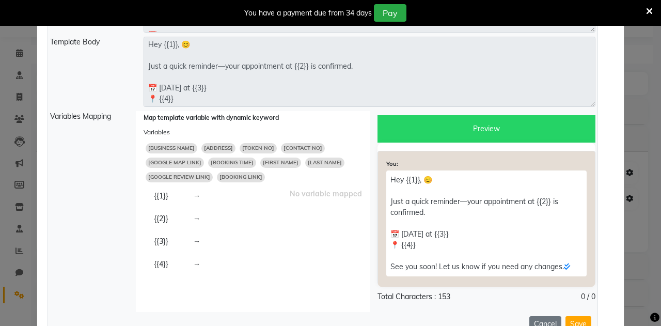
click at [268, 159] on span "[FIRST NAME]" at bounding box center [280, 162] width 41 height 10
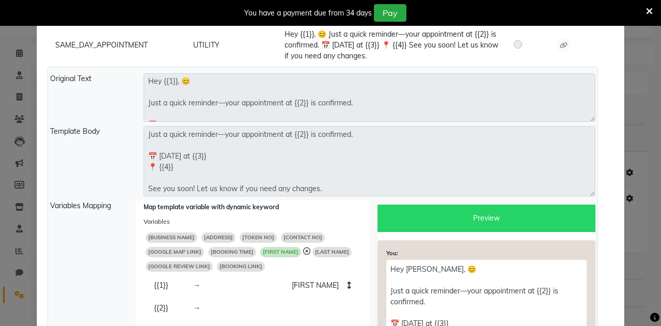
scroll to position [22, 0]
click at [168, 235] on span "[BUSINESS NAME]" at bounding box center [172, 237] width 52 height 10
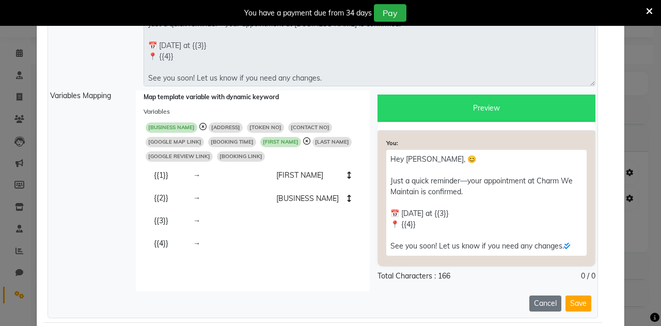
scroll to position [645, 0]
click at [232, 151] on span "[BOOKING LINK]" at bounding box center [241, 156] width 48 height 10
click at [267, 152] on icon at bounding box center [270, 155] width 7 height 7
click at [229, 138] on span "[BOOKING TIME]" at bounding box center [232, 142] width 48 height 10
click at [170, 137] on span "[GOOGLE MAP LINK]" at bounding box center [175, 142] width 58 height 10
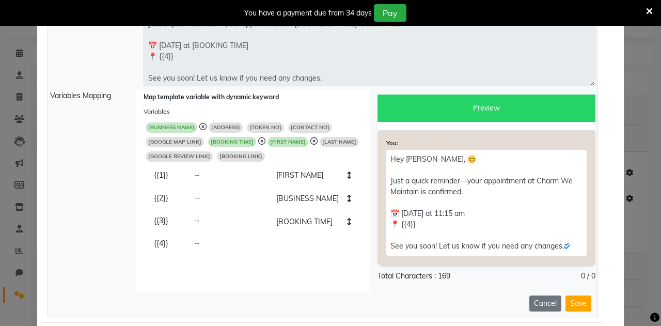
type textarea "Hey [FIRST NAME], 😊 Just a quick reminder—your appointment at [BUSINESS NAME] i…"
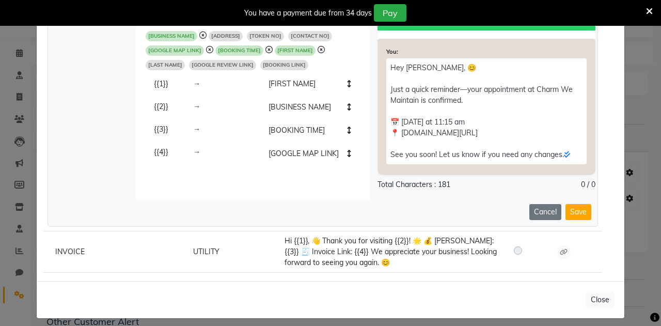
scroll to position [772, 0]
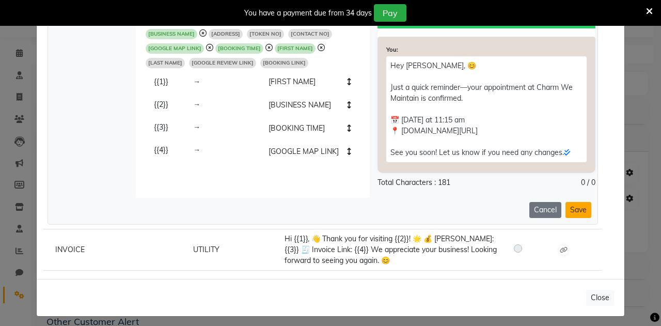
click at [571, 209] on button "Save" at bounding box center [578, 210] width 26 height 16
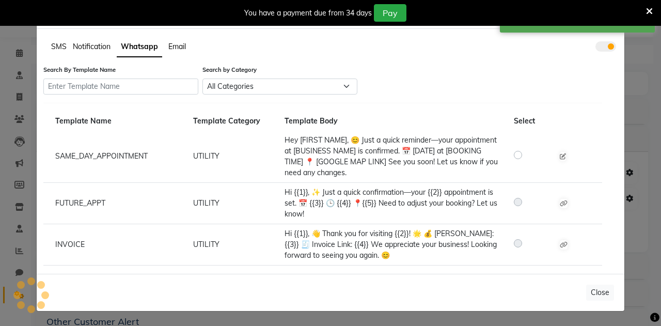
scroll to position [0, 0]
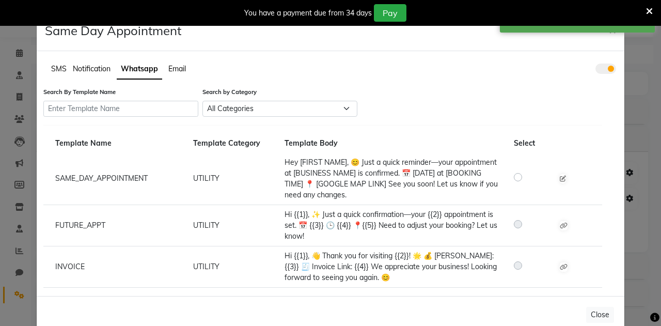
click at [647, 10] on icon at bounding box center [649, 11] width 7 height 9
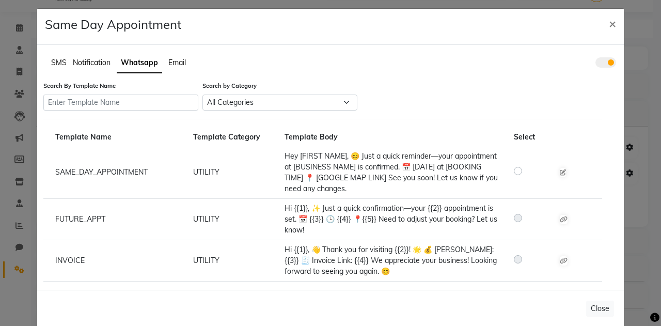
scroll to position [7, 0]
click at [526, 171] on label at bounding box center [526, 170] width 0 height 12
click at [516, 171] on input "radio" at bounding box center [519, 169] width 7 height 7
radio input "true"
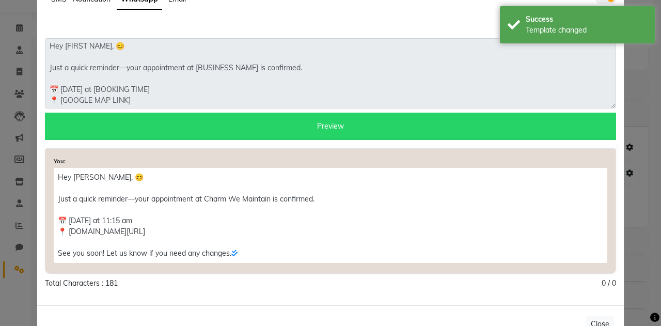
scroll to position [0, 0]
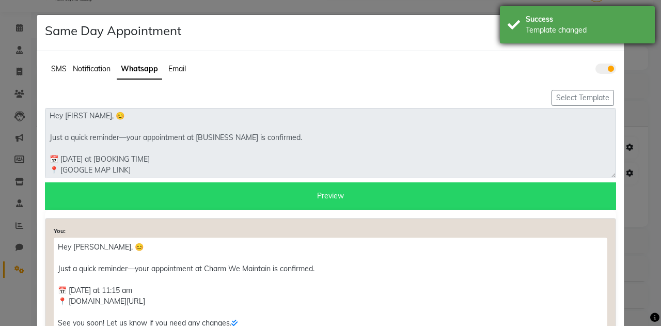
click at [548, 21] on div "Success" at bounding box center [585, 19] width 121 height 11
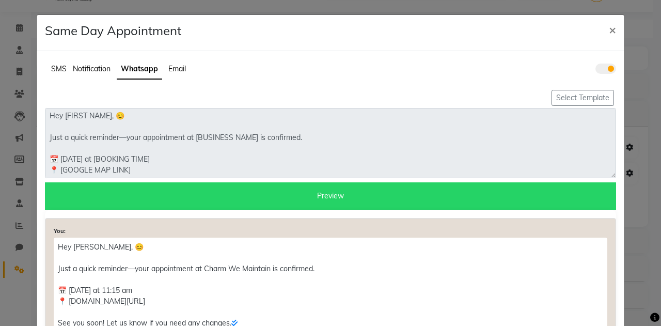
scroll to position [99, 0]
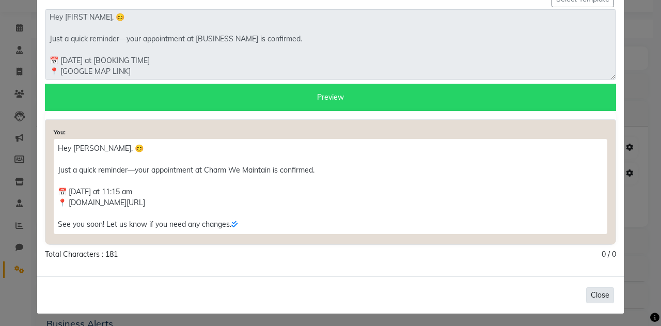
click at [593, 288] on button "Close" at bounding box center [600, 295] width 28 height 16
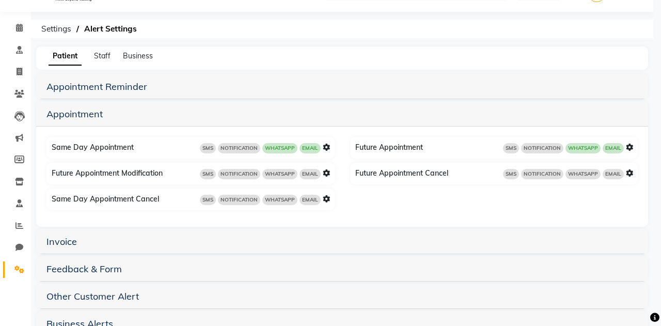
scroll to position [0, 0]
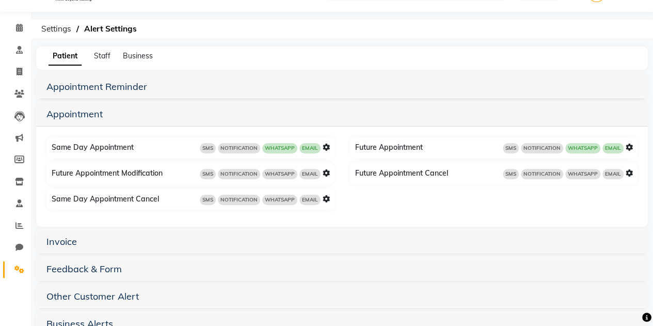
click at [324, 173] on icon at bounding box center [326, 172] width 7 height 7
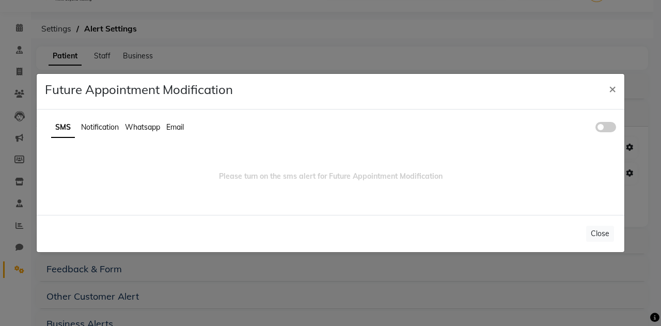
click at [150, 125] on span "Whatsapp" at bounding box center [142, 126] width 35 height 9
click at [599, 130] on span at bounding box center [605, 127] width 21 height 10
click at [595, 128] on input "checkbox" at bounding box center [595, 128] width 0 height 0
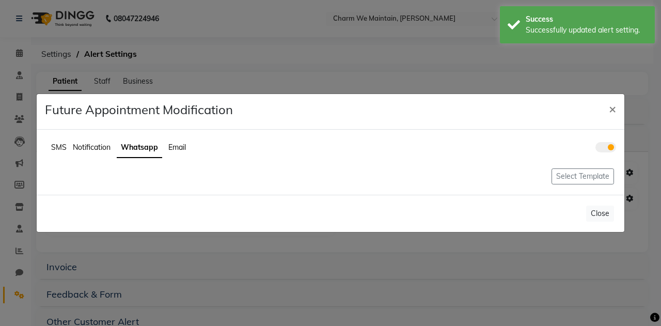
click at [598, 148] on span at bounding box center [605, 147] width 21 height 10
click at [595, 149] on input "checkbox" at bounding box center [595, 149] width 0 height 0
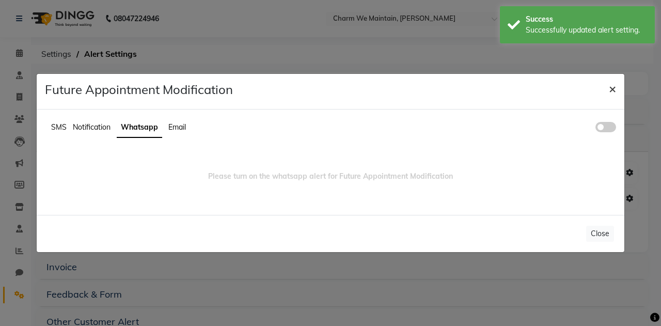
click at [611, 88] on span "×" at bounding box center [611, 88] width 7 height 15
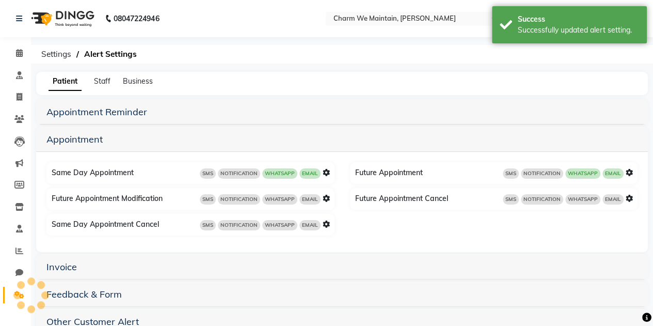
click at [632, 171] on icon at bounding box center [628, 172] width 7 height 7
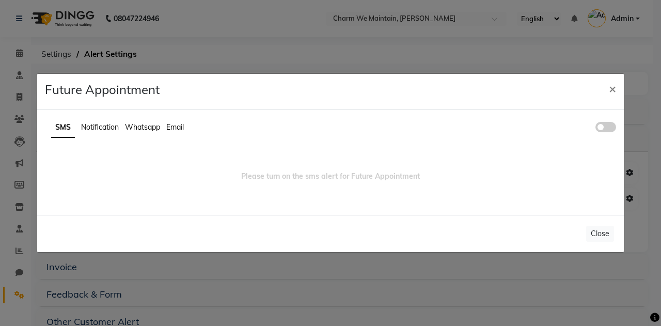
click at [144, 126] on span "Whatsapp" at bounding box center [142, 126] width 35 height 9
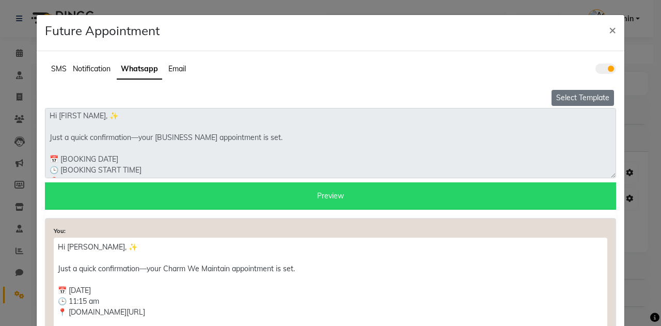
click at [582, 102] on button "Select Template" at bounding box center [582, 98] width 62 height 16
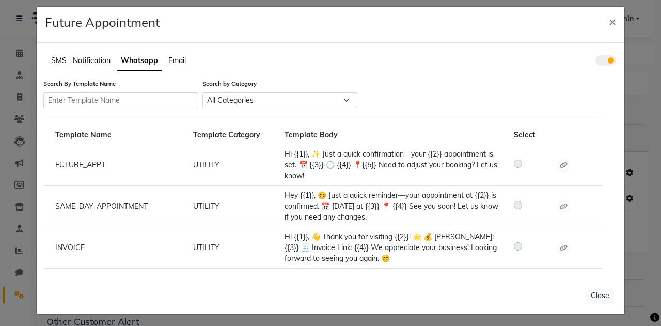
scroll to position [9, 0]
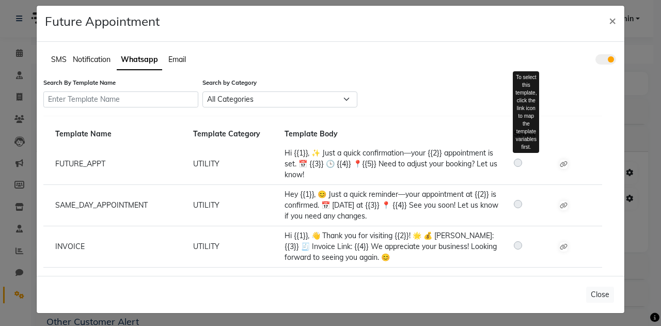
click at [526, 163] on label at bounding box center [526, 162] width 0 height 12
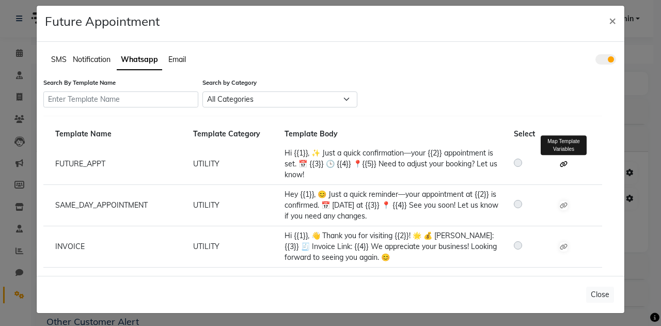
click at [559, 163] on icon at bounding box center [563, 164] width 8 height 6
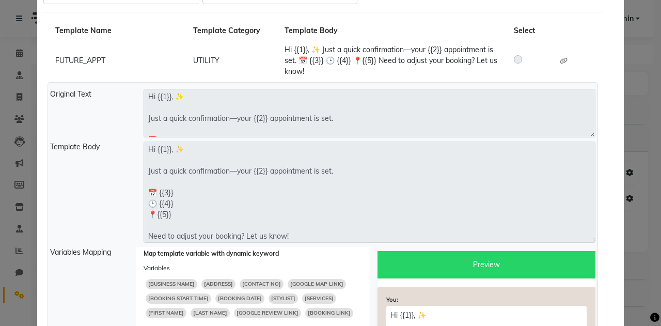
scroll to position [123, 0]
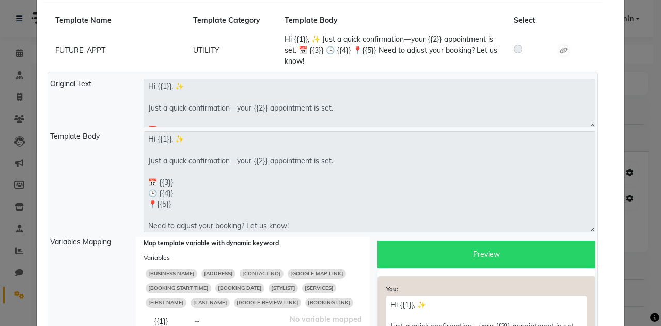
click at [164, 297] on span "[FIRST NAME]" at bounding box center [166, 302] width 41 height 10
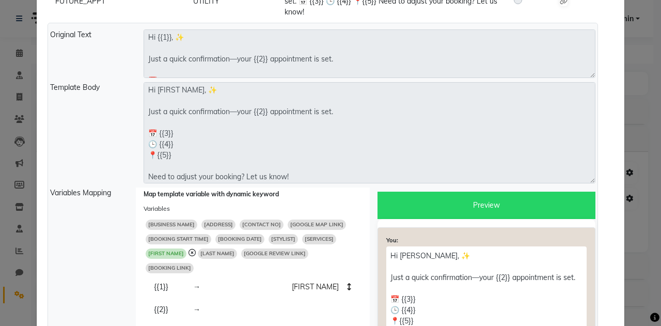
scroll to position [174, 0]
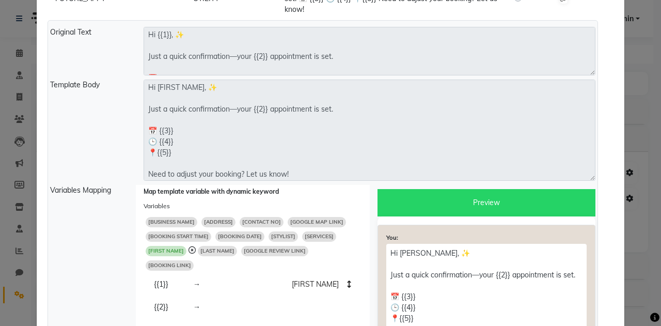
click at [167, 218] on span "[BUSINESS NAME]" at bounding box center [172, 222] width 52 height 10
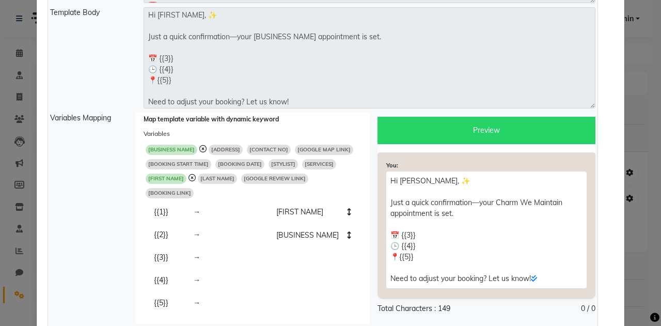
scroll to position [250, 0]
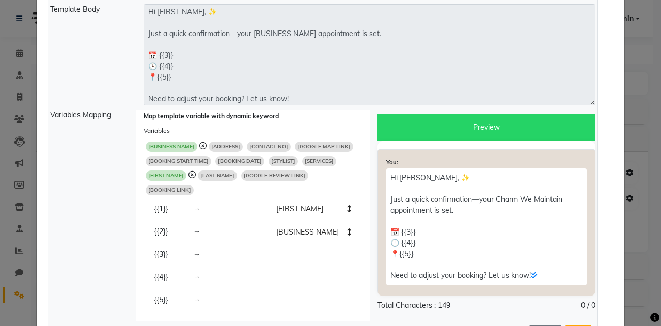
click at [229, 157] on span "[BOOKING DATE]" at bounding box center [239, 161] width 49 height 10
click at [174, 159] on span "[BOOKING START TIME]" at bounding box center [179, 161] width 66 height 10
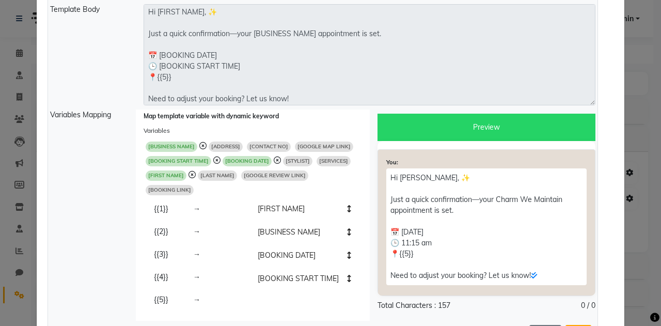
click at [318, 145] on span "[GOOGLE MAP LINK]" at bounding box center [324, 146] width 58 height 10
type textarea "Hi [FIRST NAME], ✨ Just a quick confirmation—your [BUSINESS NAME] appointment i…"
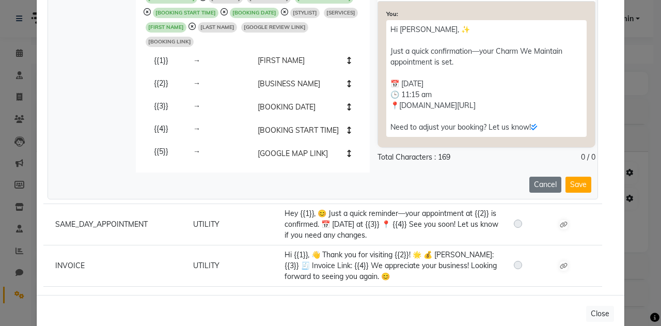
scroll to position [401, 0]
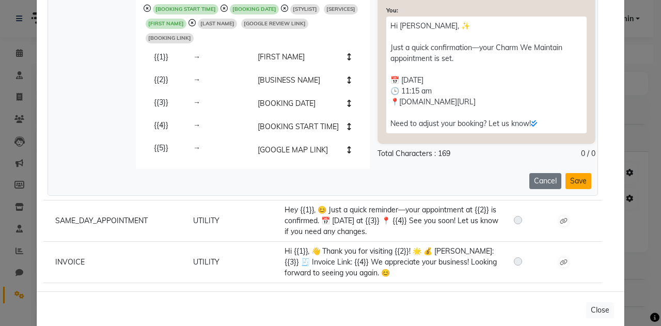
click at [574, 182] on button "Save" at bounding box center [578, 181] width 26 height 16
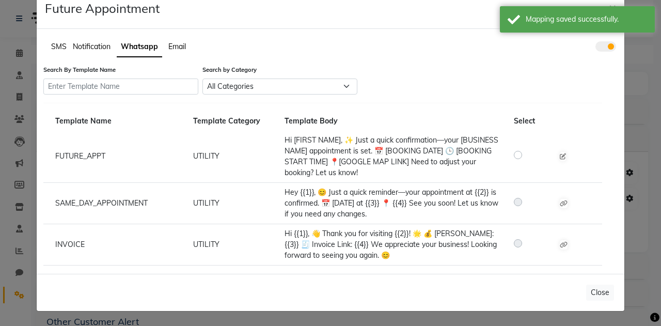
scroll to position [0, 0]
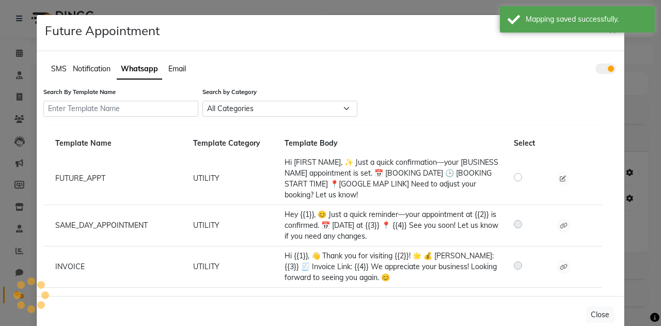
click at [526, 180] on label at bounding box center [526, 177] width 0 height 12
click at [516, 180] on input "radio" at bounding box center [519, 176] width 7 height 7
radio input "true"
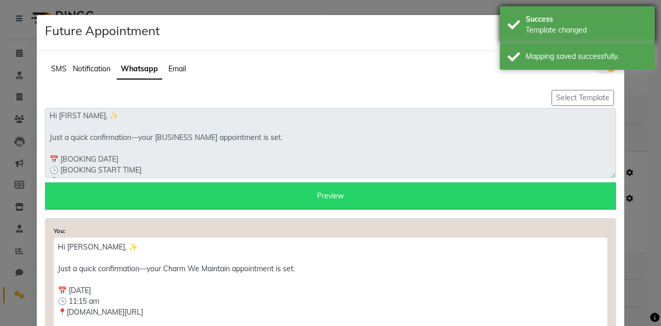
click at [552, 32] on div "Template changed" at bounding box center [585, 30] width 121 height 11
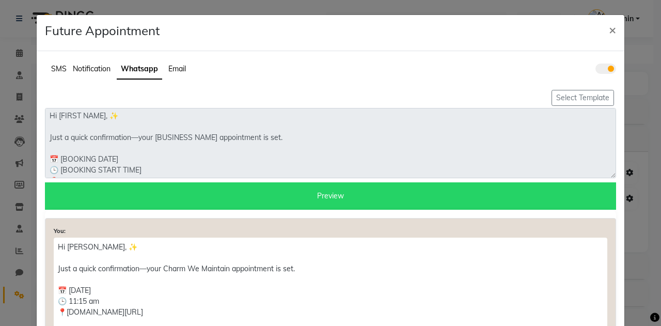
scroll to position [109, 0]
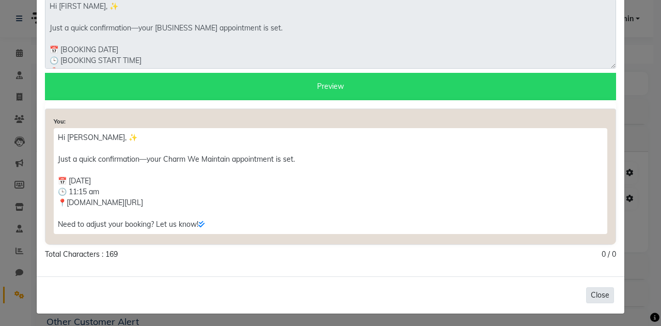
click at [598, 293] on button "Close" at bounding box center [600, 295] width 28 height 16
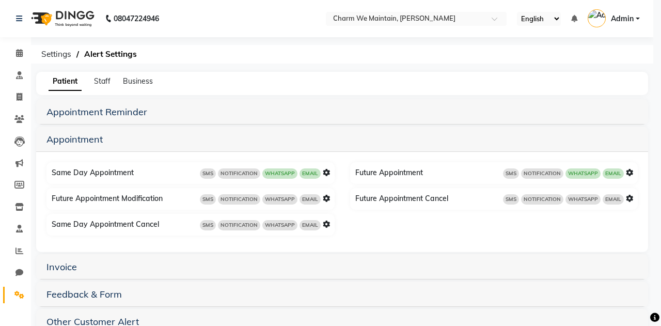
scroll to position [0, 0]
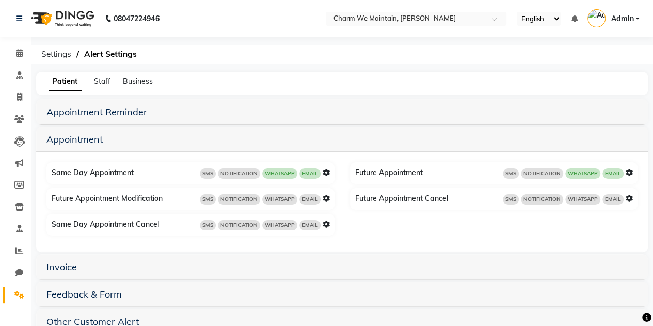
click at [630, 169] on icon at bounding box center [628, 172] width 7 height 7
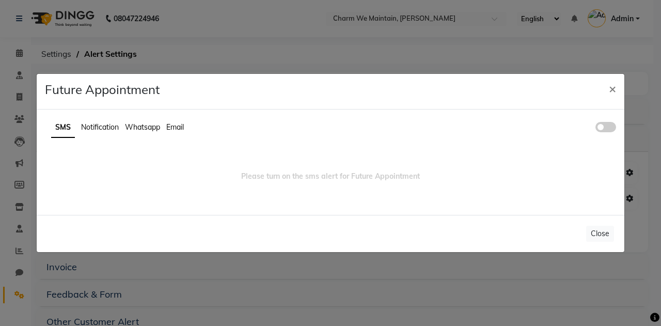
click at [144, 126] on span "Whatsapp" at bounding box center [142, 126] width 35 height 9
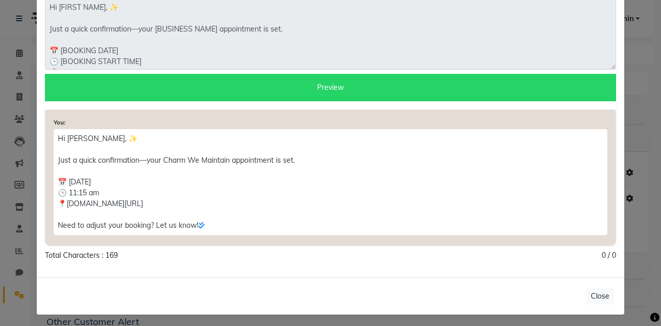
scroll to position [109, 0]
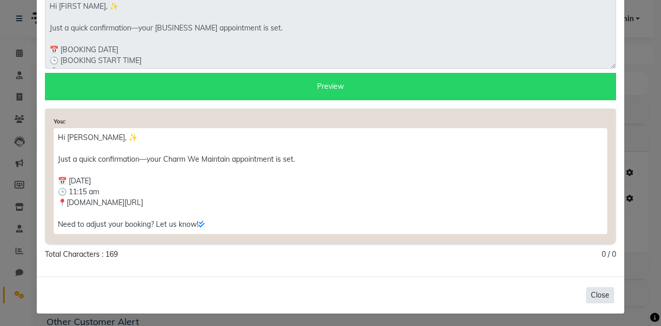
click at [606, 294] on button "Close" at bounding box center [600, 295] width 28 height 16
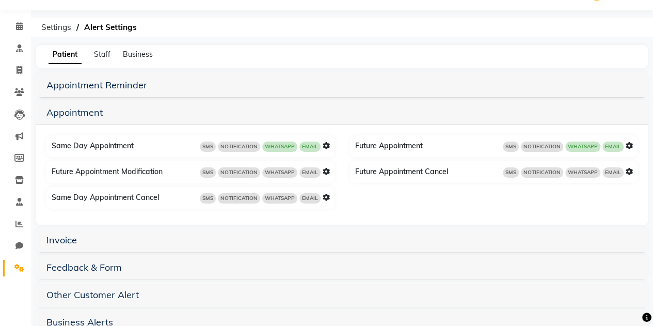
scroll to position [0, 0]
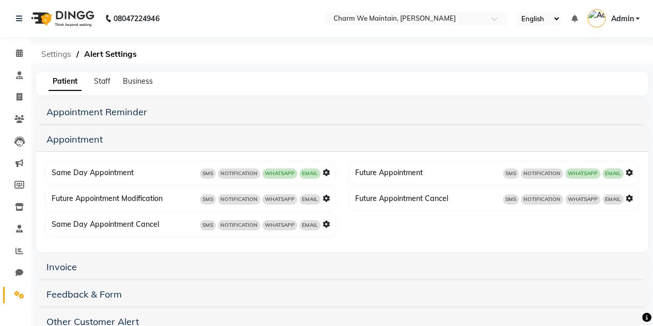
click at [52, 53] on span "Settings" at bounding box center [56, 54] width 40 height 19
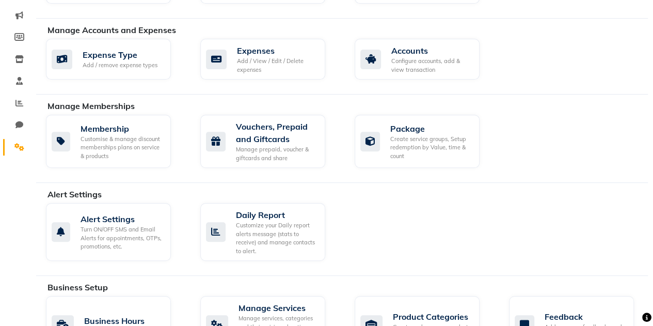
scroll to position [148, 0]
click at [118, 253] on div "Alert Settings Turn ON/OFF SMS and Email Alerts for appointments, OTPs, promoti…" at bounding box center [108, 232] width 125 height 58
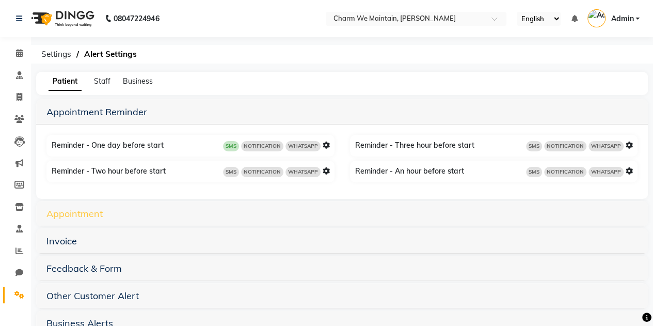
click at [86, 211] on link "Appointment" at bounding box center [74, 213] width 56 height 12
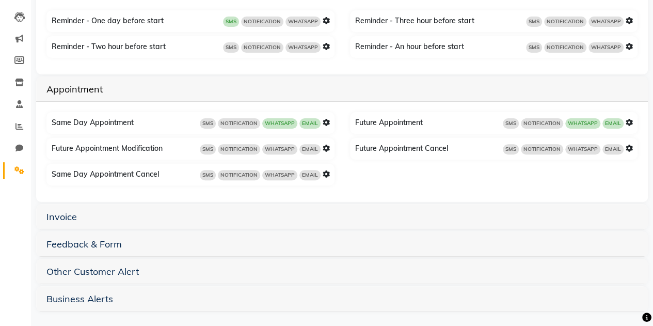
scroll to position [125, 0]
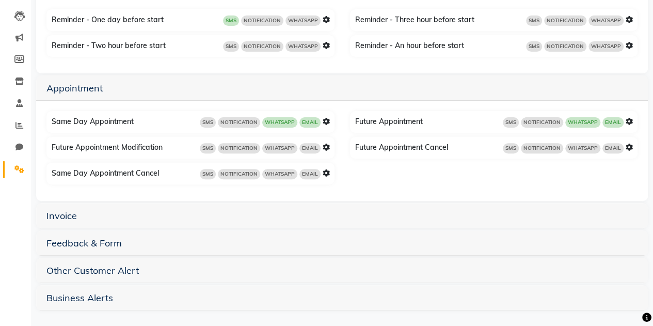
click at [111, 217] on h5 "Invoice" at bounding box center [341, 215] width 591 height 12
click at [63, 215] on link "Invoice" at bounding box center [61, 216] width 30 height 12
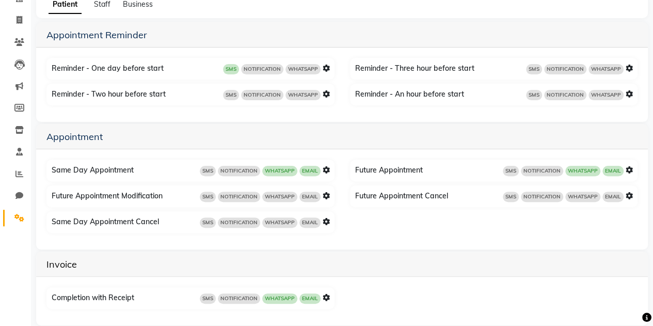
scroll to position [0, 0]
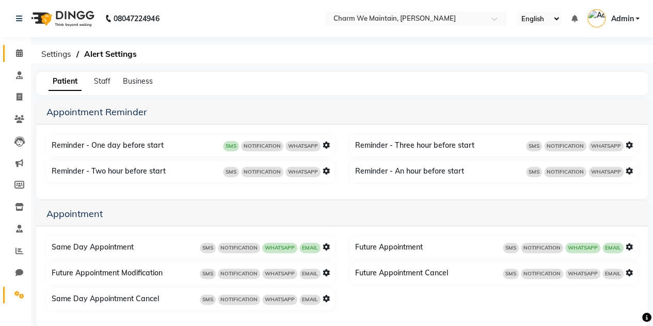
click at [21, 60] on link "Calendar" at bounding box center [15, 53] width 25 height 17
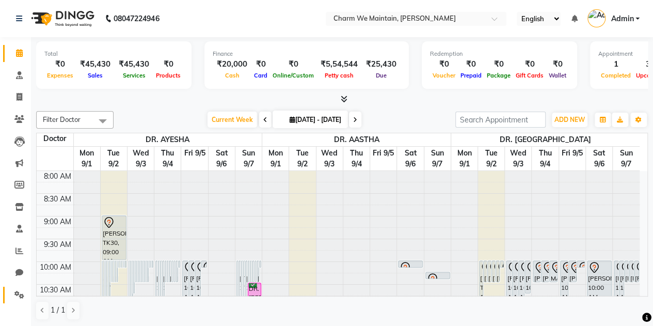
click at [20, 287] on div at bounding box center [21, 285] width 8 height 8
click at [12, 295] on span at bounding box center [19, 295] width 18 height 12
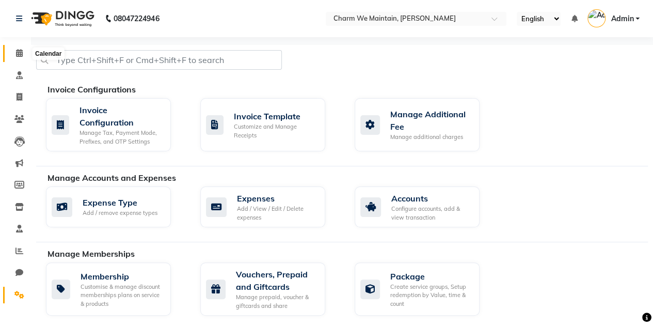
click at [14, 52] on span at bounding box center [19, 53] width 18 height 12
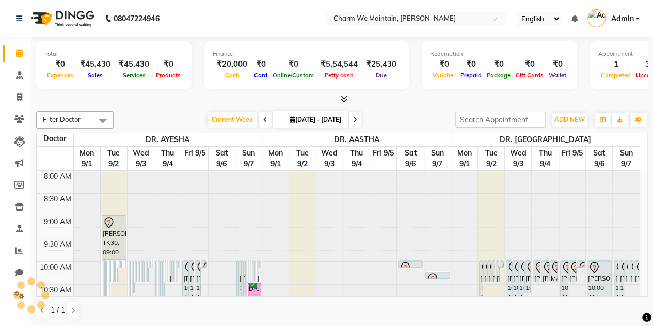
click at [17, 294] on div at bounding box center [30, 294] width 31 height 31
click at [17, 293] on icon at bounding box center [19, 295] width 10 height 8
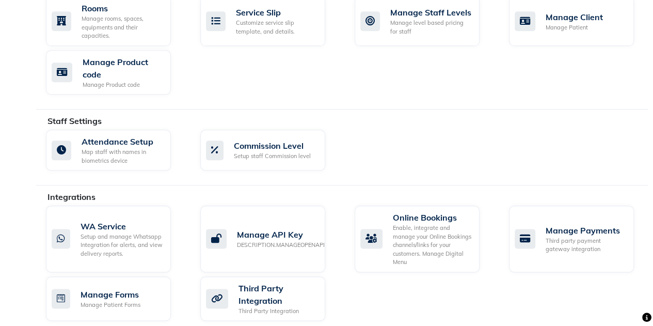
scroll to position [299, 0]
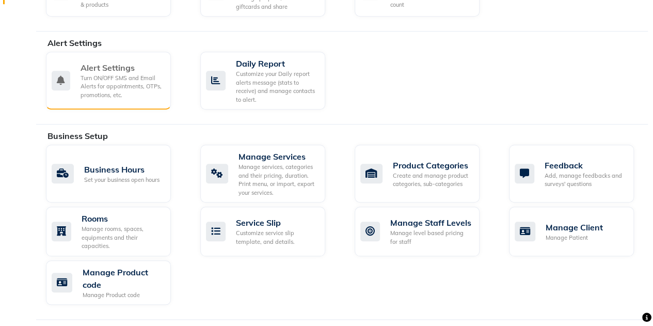
click at [88, 88] on div "Turn ON/OFF SMS and Email Alerts for appointments, OTPs, promotions, etc." at bounding box center [122, 87] width 82 height 26
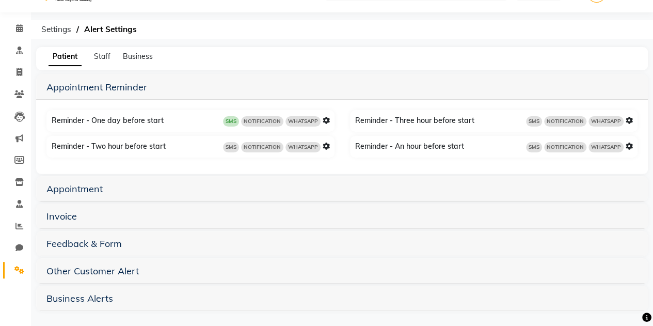
scroll to position [26, 0]
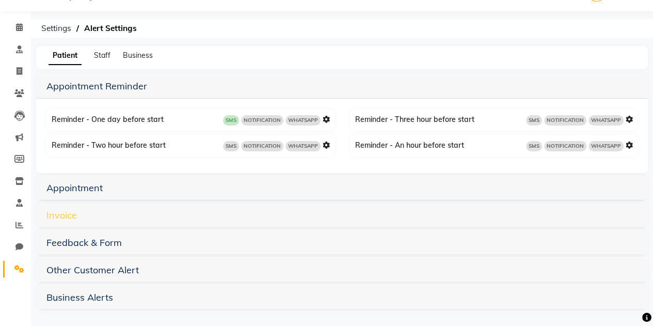
click at [53, 214] on link "Invoice" at bounding box center [61, 215] width 30 height 12
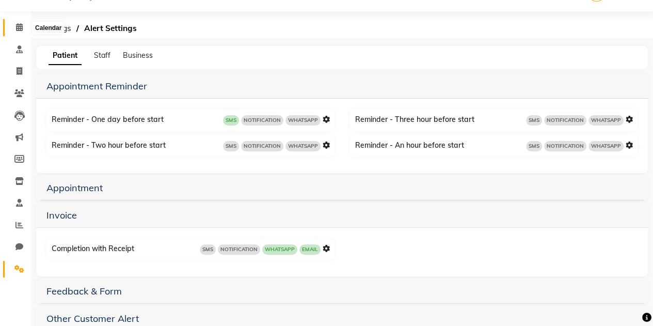
click at [20, 23] on icon at bounding box center [19, 27] width 7 height 8
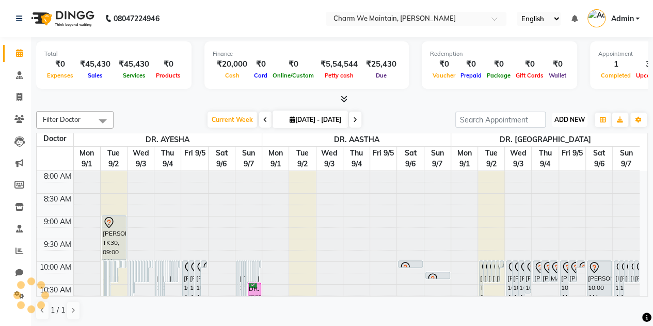
click at [559, 122] on span "ADD NEW" at bounding box center [569, 120] width 30 height 8
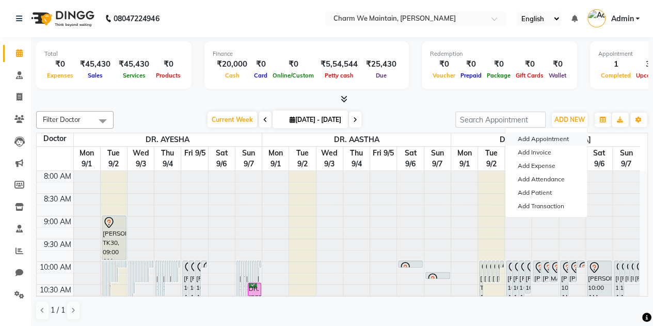
click at [532, 140] on button "Add Appointment" at bounding box center [546, 138] width 82 height 13
select select "tentative"
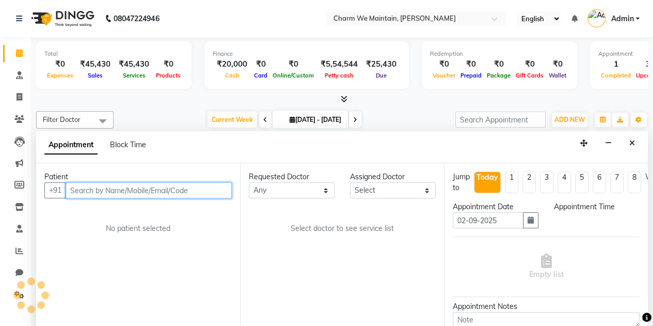
select select "540"
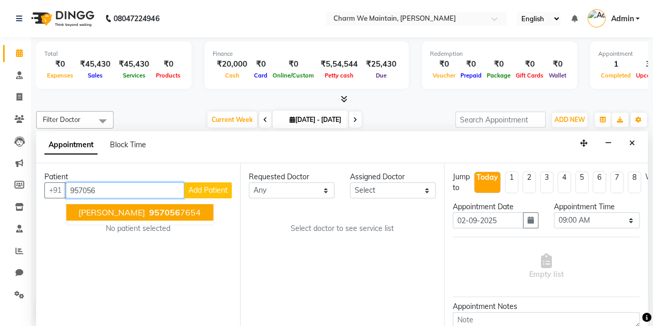
click at [157, 210] on span "957056" at bounding box center [164, 212] width 31 height 10
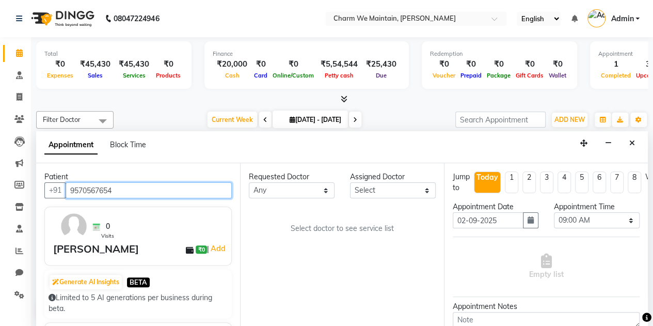
type input "9570567654"
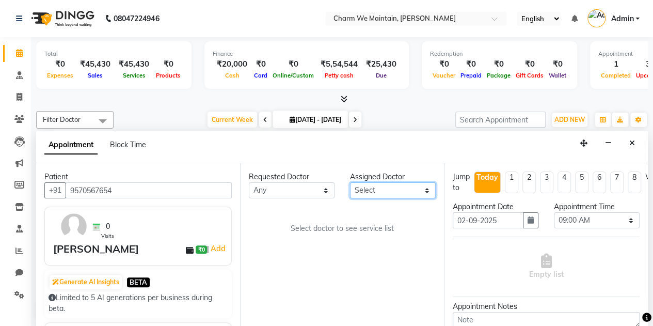
click at [361, 183] on select "Select DR. AASTHA DR. AYESHA DR. [GEOGRAPHIC_DATA]" at bounding box center [393, 190] width 86 height 16
select select "86211"
click at [350, 182] on select "Select DR. AASTHA DR. AYESHA DR. [GEOGRAPHIC_DATA]" at bounding box center [393, 190] width 86 height 16
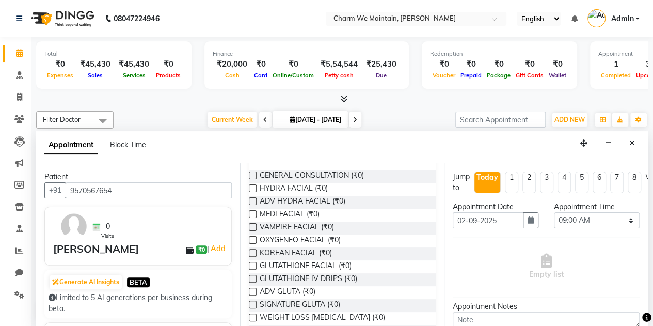
scroll to position [100, 0]
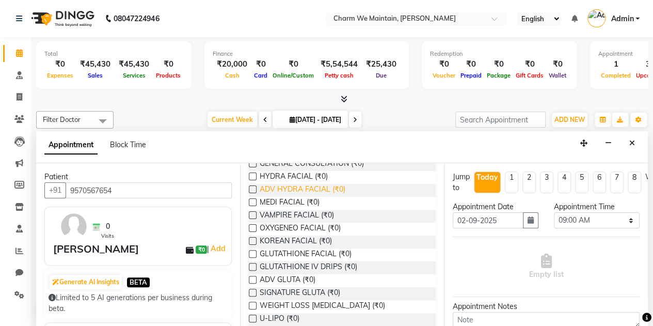
click at [271, 196] on span "ADV HYDRA FACIAL (₹0)" at bounding box center [303, 190] width 86 height 13
checkbox input "false"
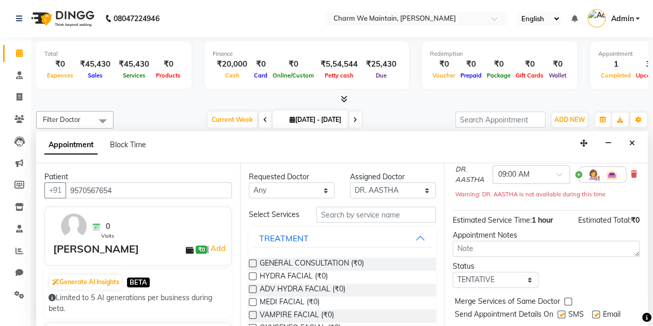
scroll to position [127, 0]
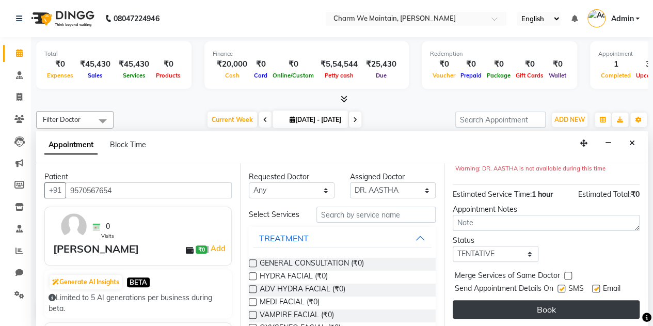
click at [493, 303] on button "Book" at bounding box center [546, 309] width 187 height 19
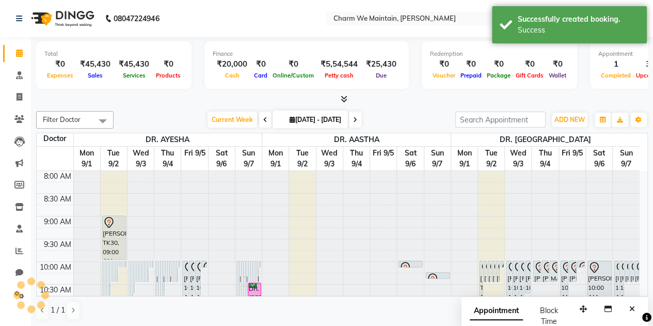
scroll to position [0, 0]
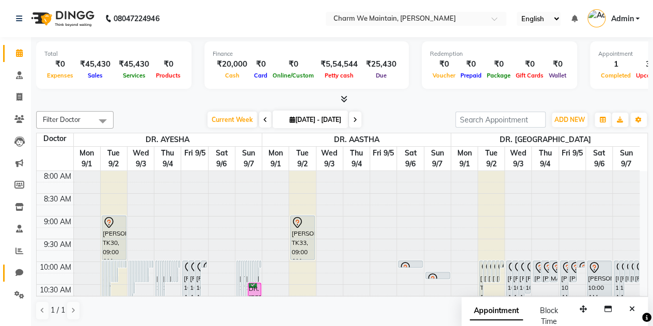
click at [20, 265] on link "Chat" at bounding box center [15, 272] width 25 height 17
select select "100"
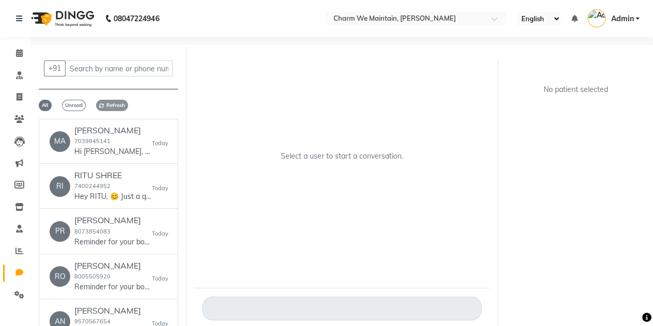
click at [100, 104] on icon at bounding box center [101, 105] width 5 height 5
click at [100, 107] on icon at bounding box center [101, 105] width 5 height 5
click at [158, 71] on input "text" at bounding box center [119, 68] width 108 height 16
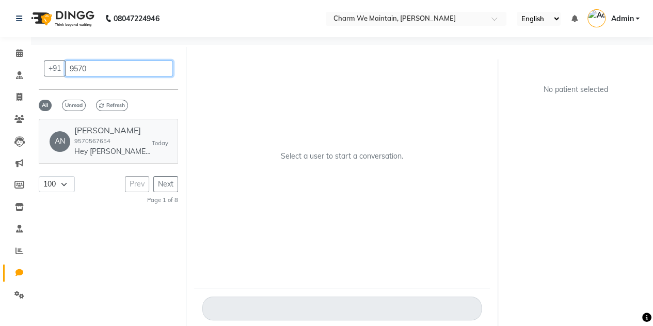
type input "9570"
click at [110, 155] on p "Hey [PERSON_NAME], 😊 Just a quick reminder—your appointment at Charm We Maintai…" at bounding box center [112, 151] width 77 height 11
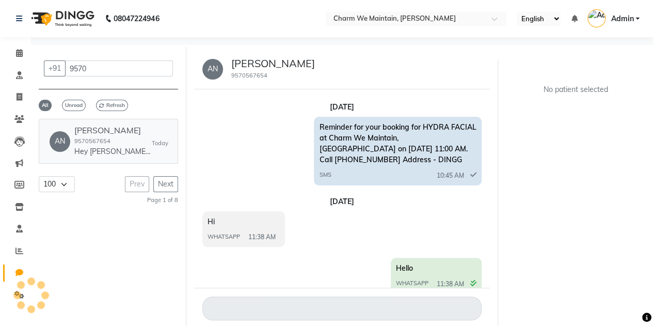
scroll to position [2087, 0]
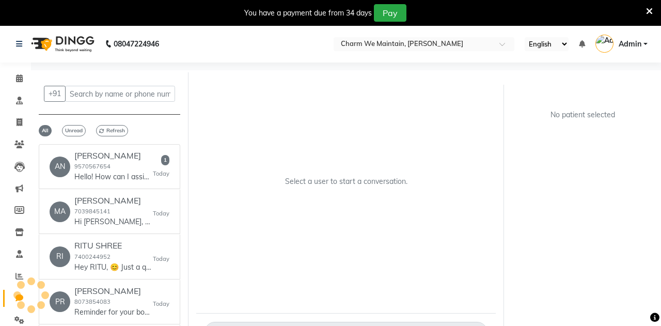
select select "100"
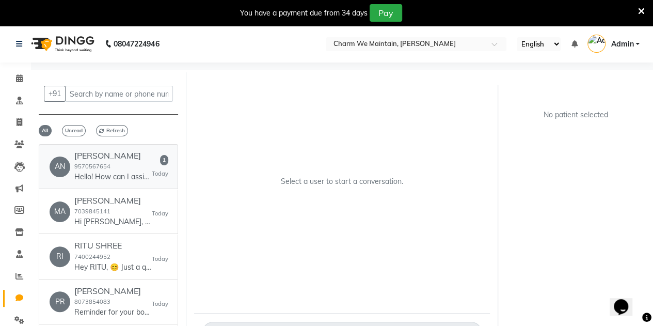
click at [123, 176] on p "Hello! How can I assist you with your appointment today? Would you like to book…" at bounding box center [112, 176] width 77 height 11
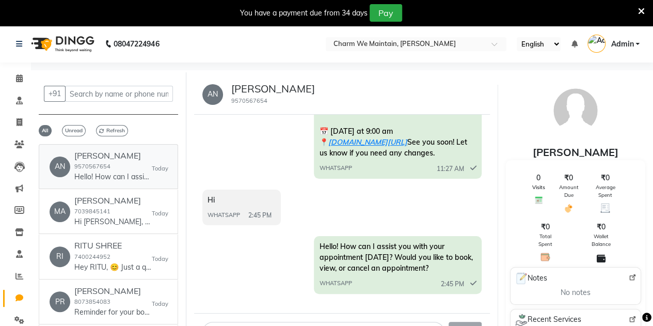
scroll to position [33, 0]
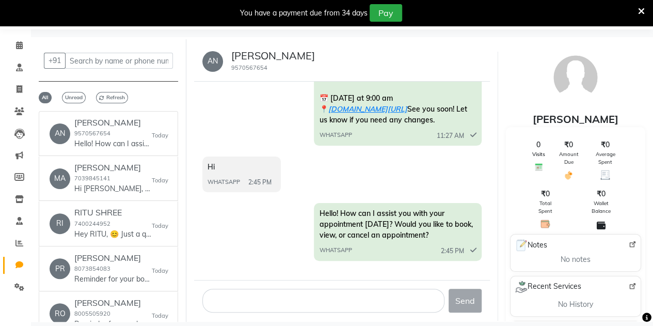
click at [213, 167] on span "Hi" at bounding box center [210, 166] width 7 height 9
click at [256, 189] on div "Hi WHATSAPP 2:45 PM" at bounding box center [241, 174] width 78 height 36
click at [216, 171] on div "Hi WHATSAPP 2:45 PM" at bounding box center [241, 174] width 78 height 36
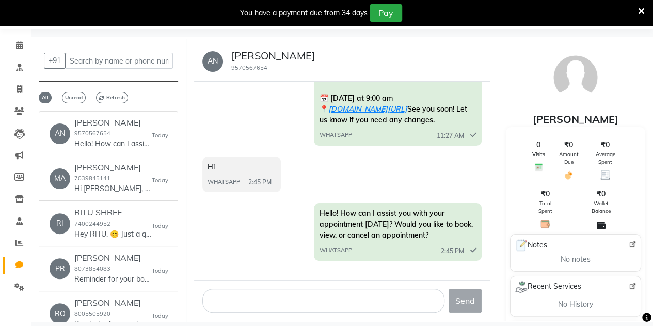
click at [216, 171] on div "Hi WHATSAPP 2:45 PM" at bounding box center [241, 174] width 78 height 36
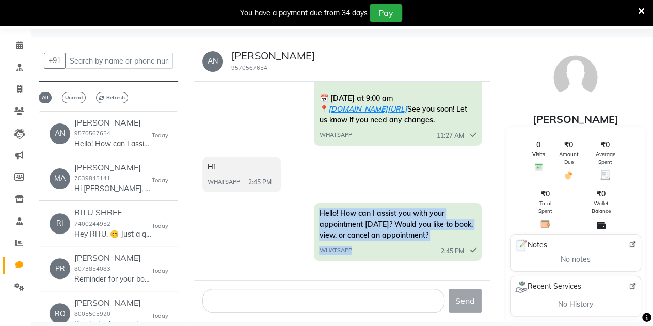
drag, startPoint x: 361, startPoint y: 249, endPoint x: 317, endPoint y: 214, distance: 56.2
click at [317, 214] on div "Hello! How can I assist you with your appointment today? Would you like to book…" at bounding box center [397, 232] width 167 height 58
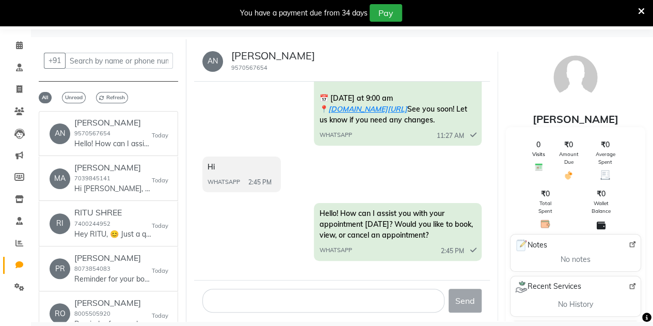
drag, startPoint x: 205, startPoint y: 166, endPoint x: 303, endPoint y: 180, distance: 99.1
click at [303, 180] on div "Hi WHATSAPP 2:45 PM" at bounding box center [341, 175] width 279 height 38
drag, startPoint x: 206, startPoint y: 167, endPoint x: 293, endPoint y: 175, distance: 87.0
click at [293, 175] on div "Hi WHATSAPP 2:45 PM" at bounding box center [341, 175] width 279 height 38
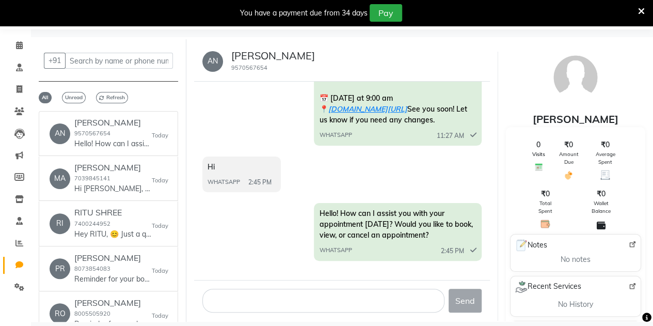
click at [293, 175] on div "Hi WHATSAPP 2:45 PM" at bounding box center [341, 175] width 279 height 38
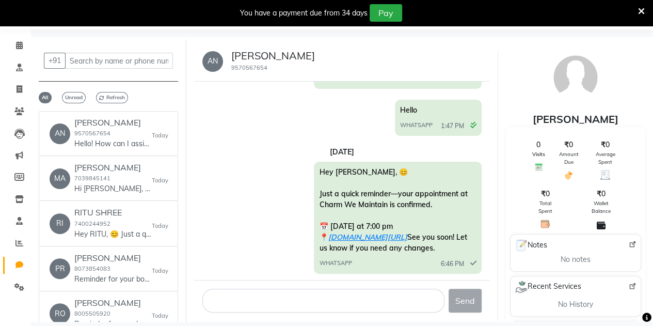
scroll to position [2219, 0]
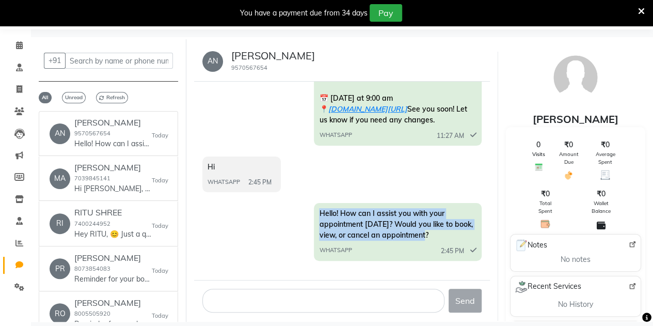
drag, startPoint x: 441, startPoint y: 237, endPoint x: 319, endPoint y: 208, distance: 125.7
click at [319, 208] on div "Hello! How can I assist you with your appointment today? Would you like to book…" at bounding box center [397, 232] width 167 height 58
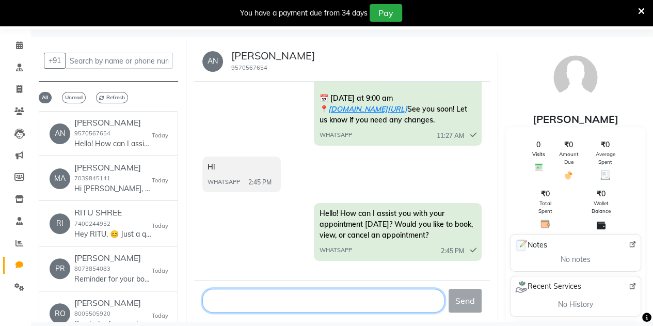
click at [287, 301] on textarea at bounding box center [323, 300] width 242 height 24
type textarea "Hello"
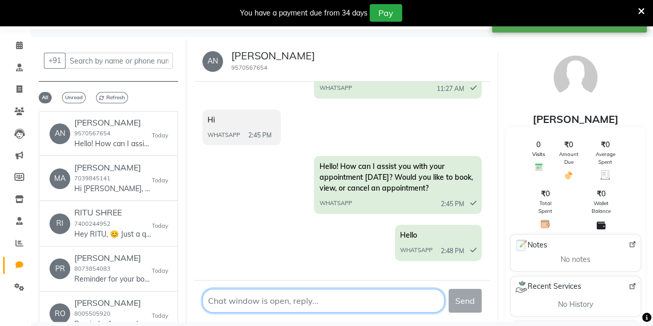
scroll to position [2266, 0]
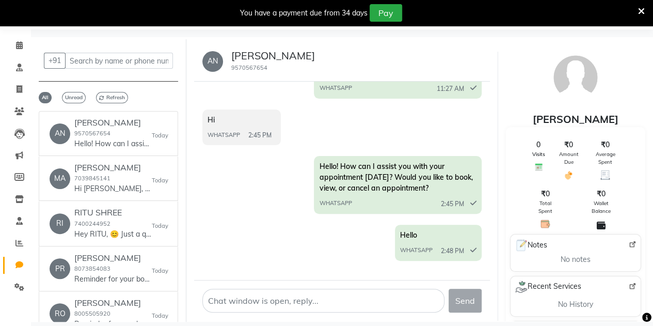
click at [640, 11] on icon at bounding box center [641, 11] width 7 height 9
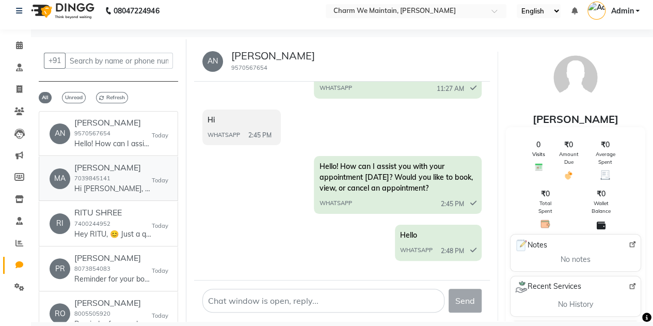
click at [120, 181] on div "MANISHA VATOLI 7039845141 Hi MANISHA, 👋 Thank you for visiting Charm We Maintai…" at bounding box center [112, 178] width 77 height 31
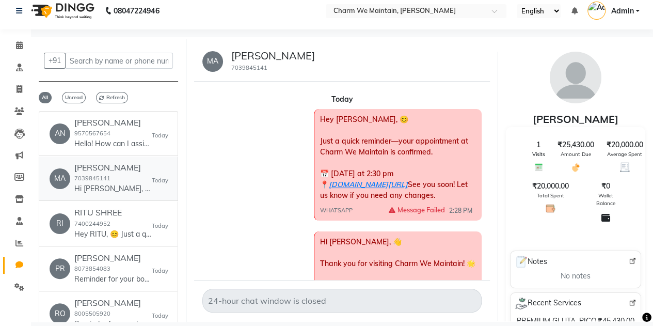
scroll to position [114, 0]
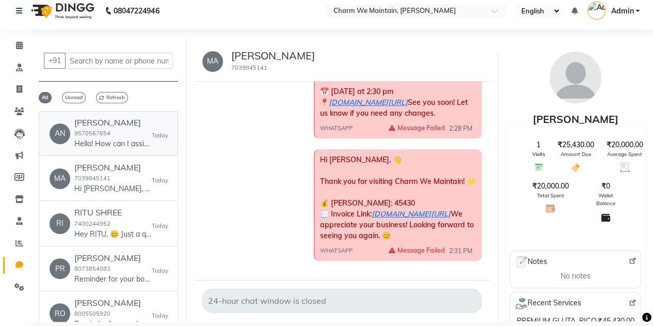
click at [92, 131] on small "9570567654" at bounding box center [92, 133] width 36 height 7
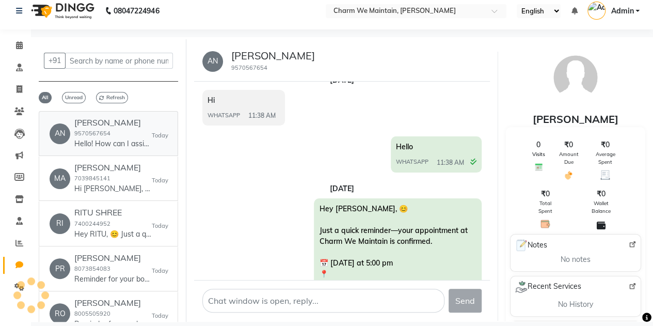
scroll to position [2249, 0]
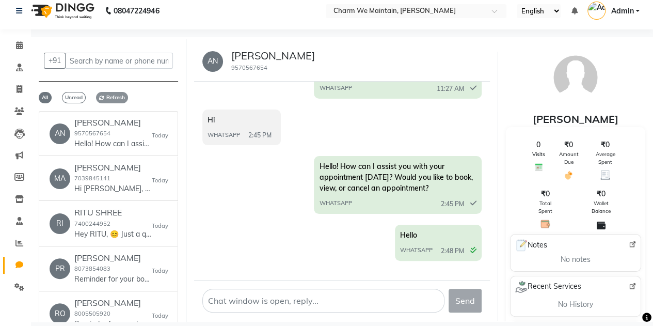
click at [108, 94] on span "Refresh" at bounding box center [112, 97] width 32 height 11
click at [88, 134] on small "9570567654" at bounding box center [92, 133] width 36 height 7
click at [144, 190] on p "Hi [PERSON_NAME], 👋 Thank you for visiting Charm We Maintain! 🌟 💰 [PERSON_NAME]…" at bounding box center [112, 188] width 77 height 11
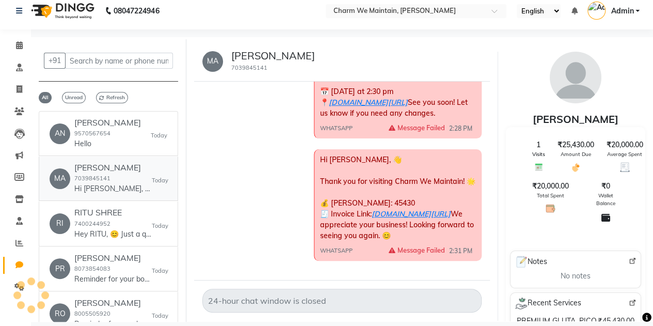
scroll to position [114, 0]
click at [124, 130] on div "Anjani Sharma 9570567654 Hello" at bounding box center [107, 133] width 67 height 31
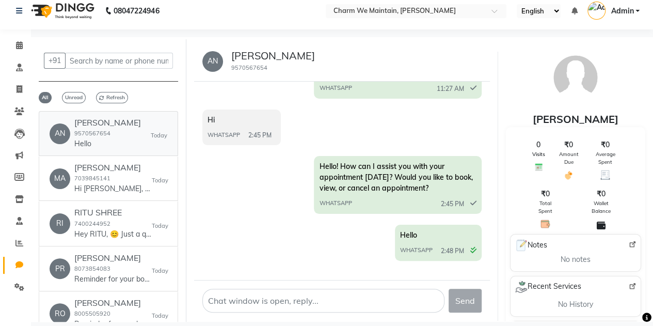
scroll to position [2266, 0]
click at [119, 130] on div "Anjani Sharma 9570567654 Hello" at bounding box center [107, 133] width 67 height 31
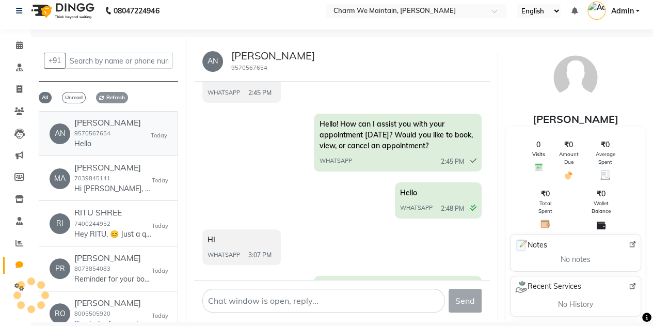
scroll to position [2419, 0]
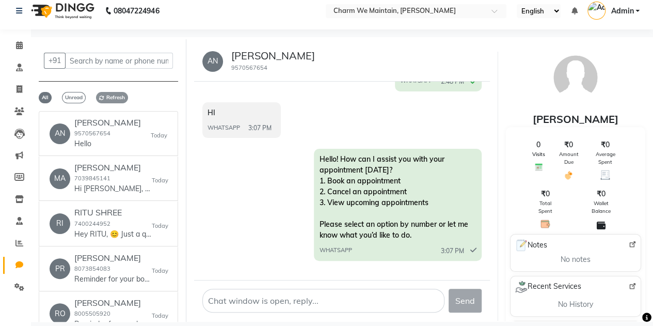
click at [114, 99] on span "Refresh" at bounding box center [112, 97] width 32 height 11
click at [119, 95] on span "Refresh" at bounding box center [112, 97] width 32 height 11
click at [118, 98] on span "Refresh" at bounding box center [112, 97] width 32 height 11
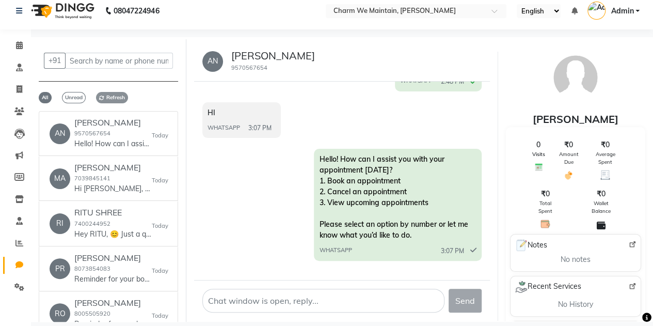
click at [118, 98] on span "Refresh" at bounding box center [112, 97] width 32 height 11
